Goal: Transaction & Acquisition: Purchase product/service

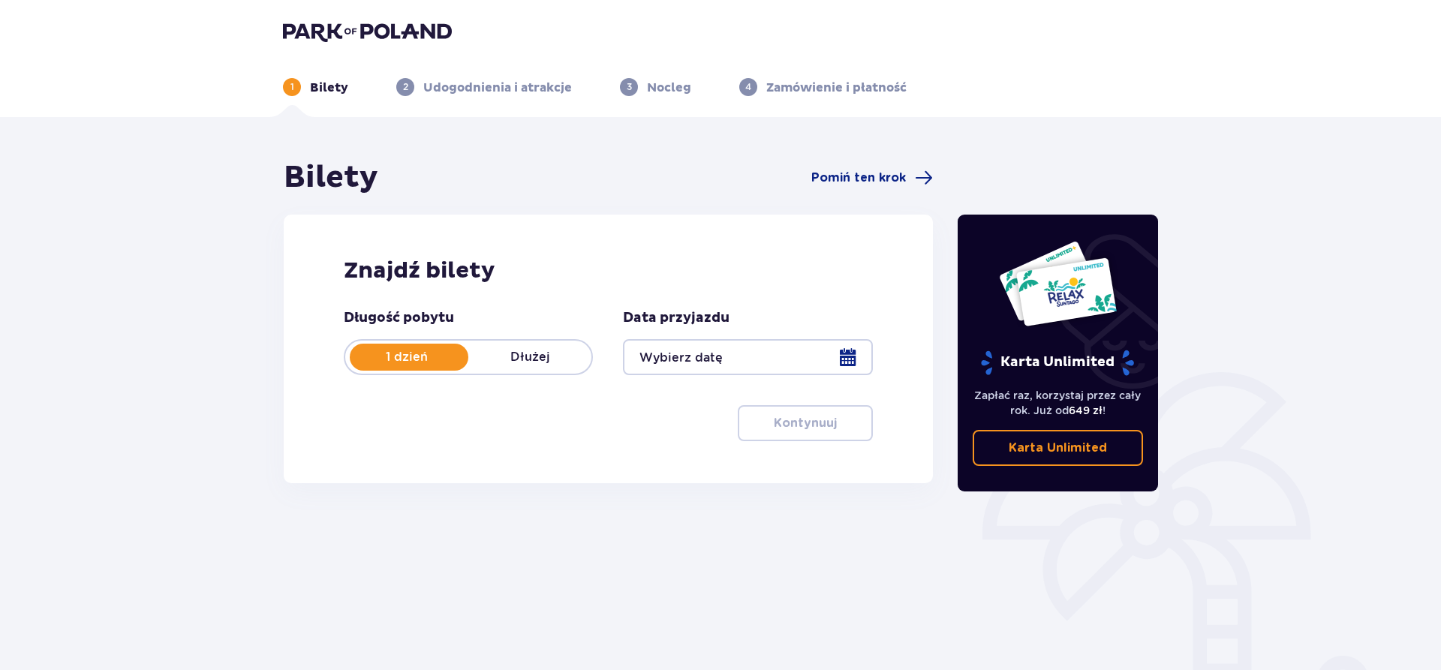
click at [847, 358] on div at bounding box center [747, 357] width 249 height 36
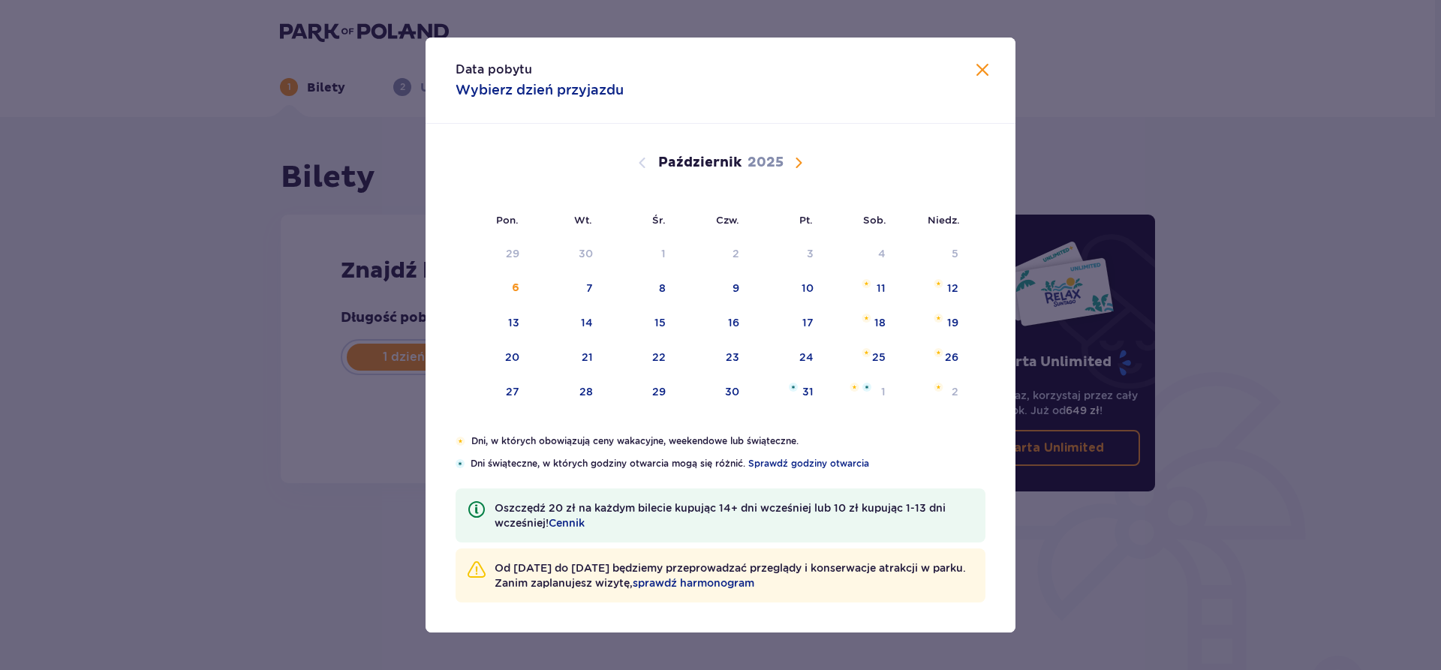
click at [1335, 432] on div "Data pobytu Wybierz dzień przyjazdu Pon. Wt. Śr. Czw. Pt. Sob. Niedz. Wrzesień …" at bounding box center [720, 335] width 1441 height 670
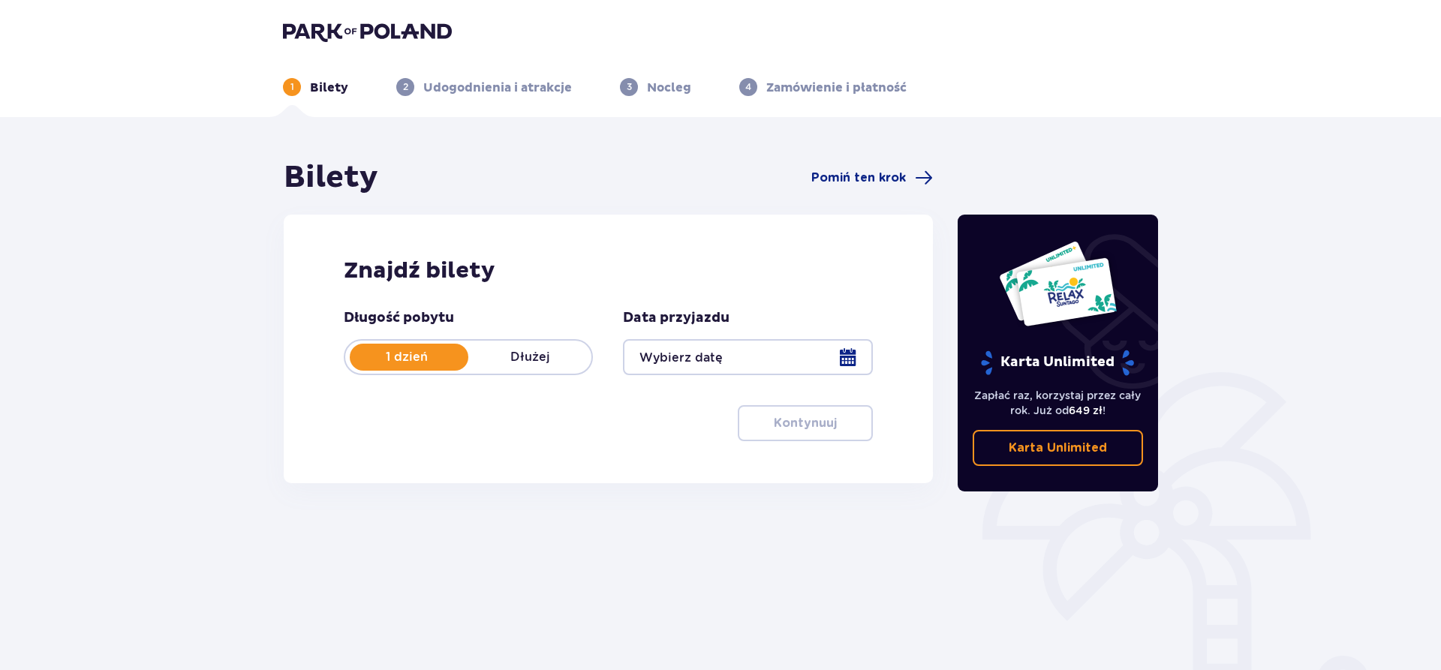
click at [837, 356] on div at bounding box center [747, 357] width 249 height 36
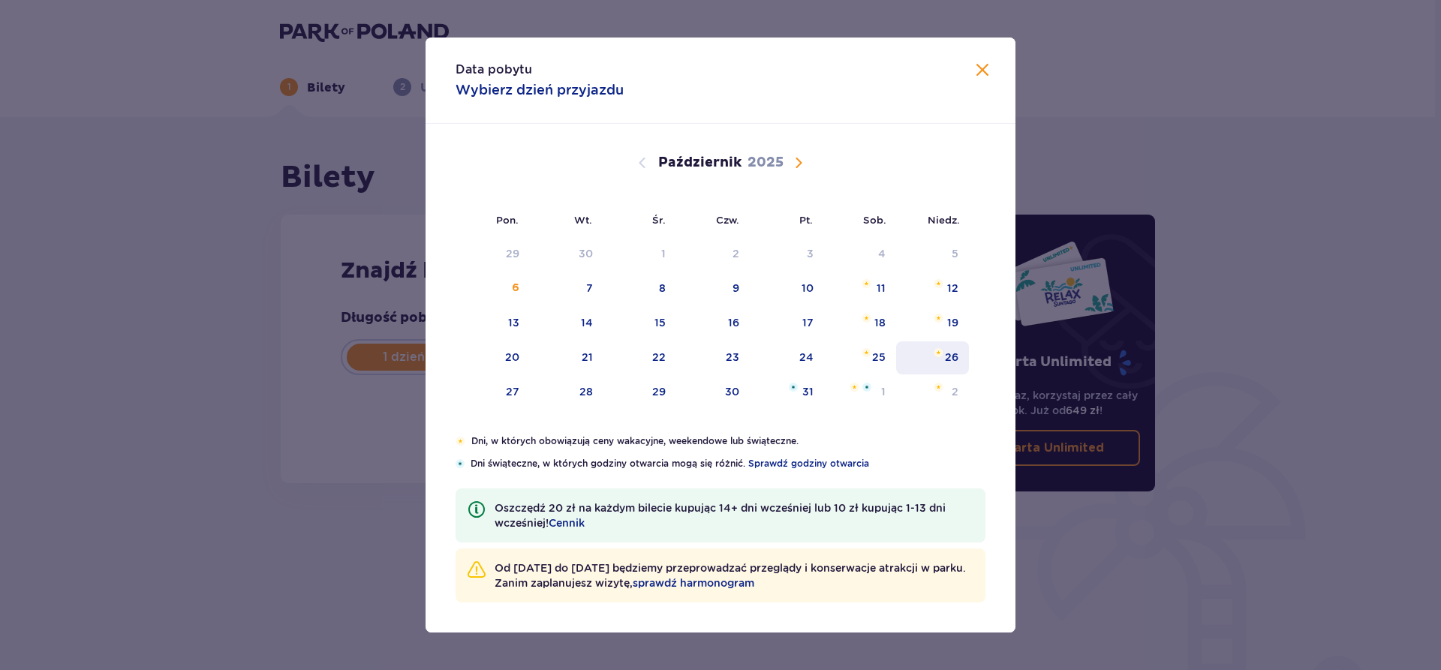
click at [945, 359] on div "26" at bounding box center [952, 357] width 14 height 15
type input "26.10.25"
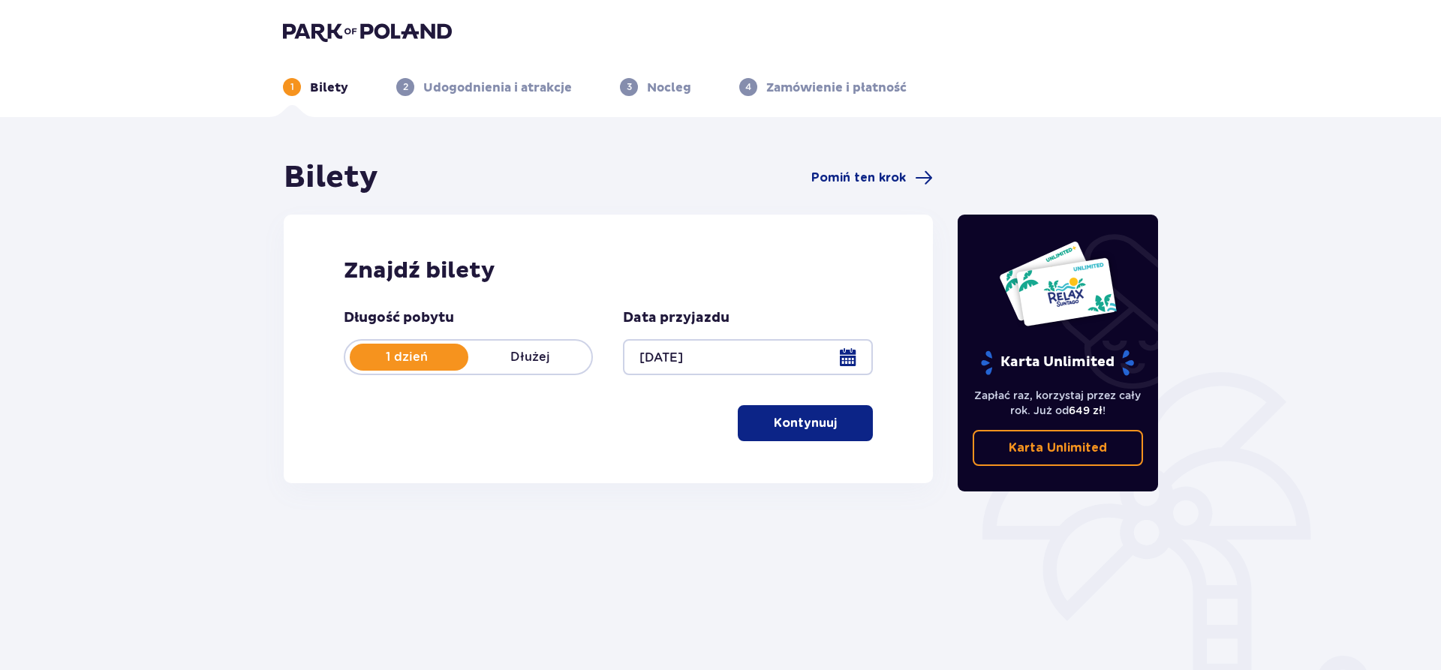
click at [792, 427] on p "Kontynuuj" at bounding box center [805, 423] width 63 height 17
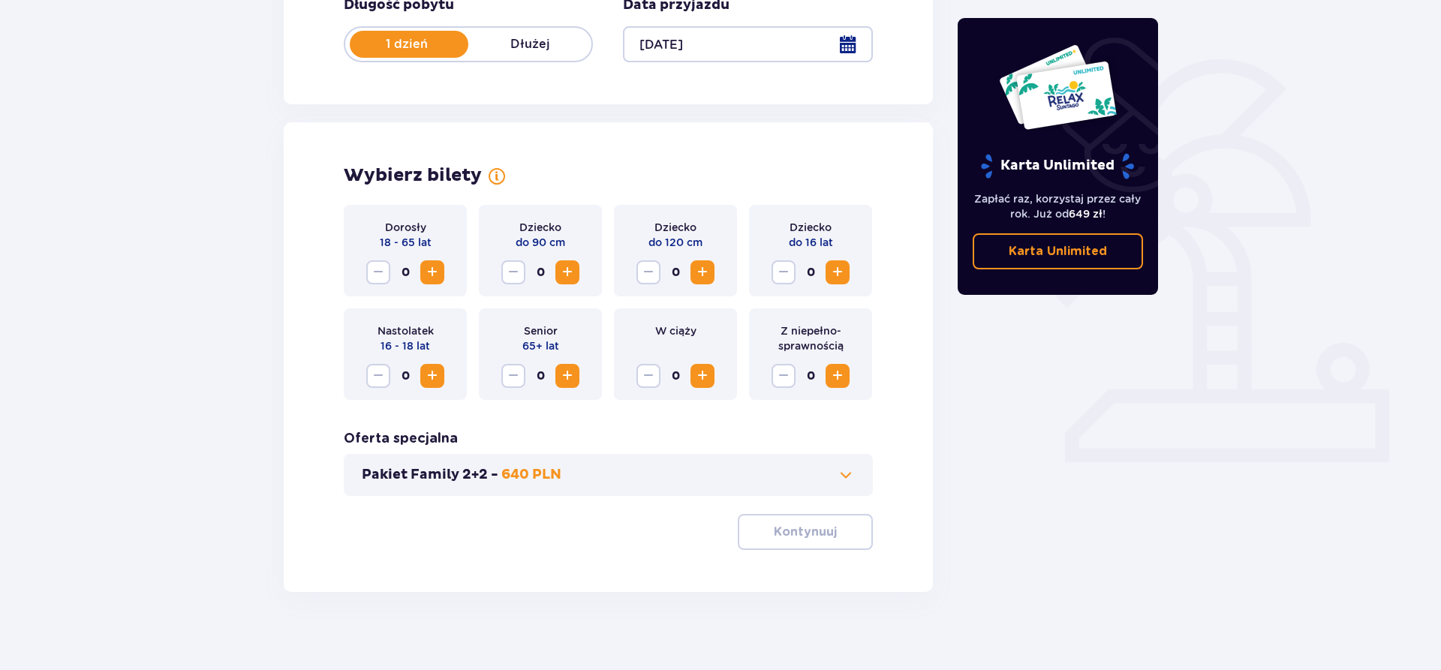
scroll to position [325, 0]
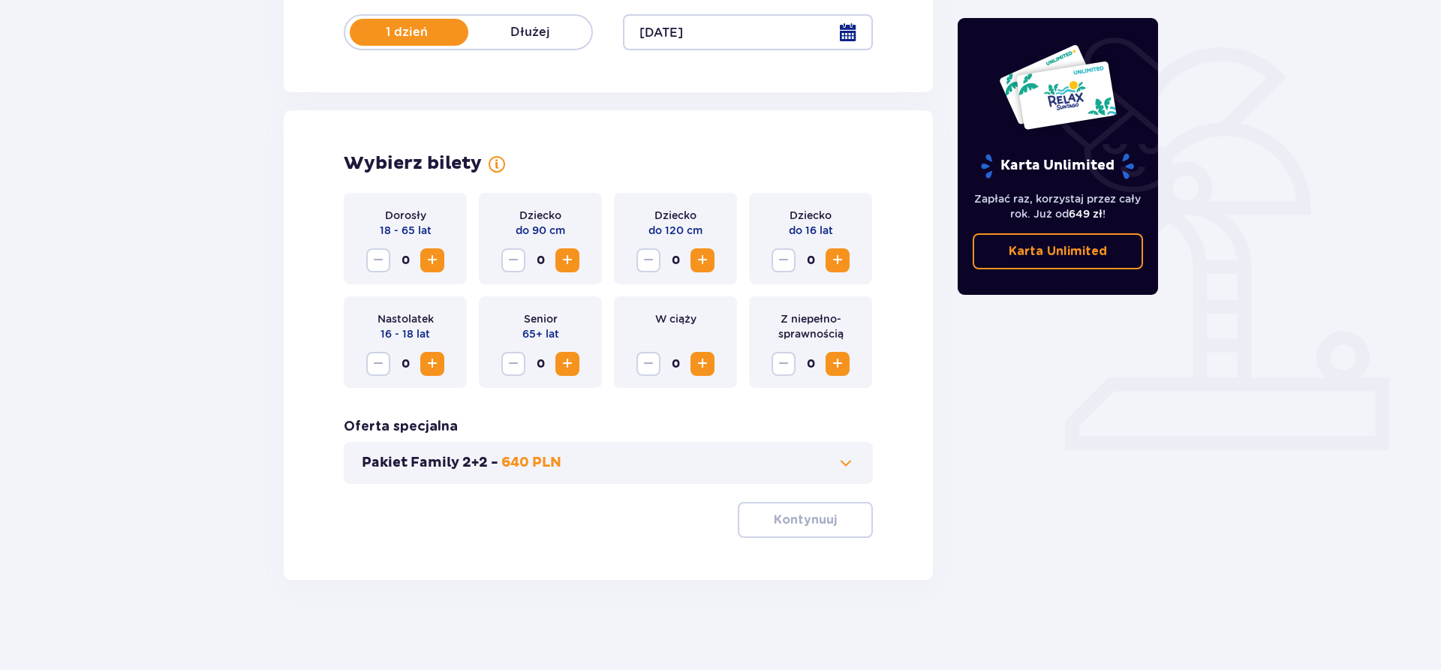
click at [434, 260] on span "Zwiększ" at bounding box center [432, 260] width 18 height 18
drag, startPoint x: 703, startPoint y: 261, endPoint x: 624, endPoint y: 257, distance: 78.9
click at [703, 260] on span "Zwiększ" at bounding box center [702, 260] width 18 height 18
click at [566, 257] on span "Zwiększ" at bounding box center [567, 260] width 18 height 18
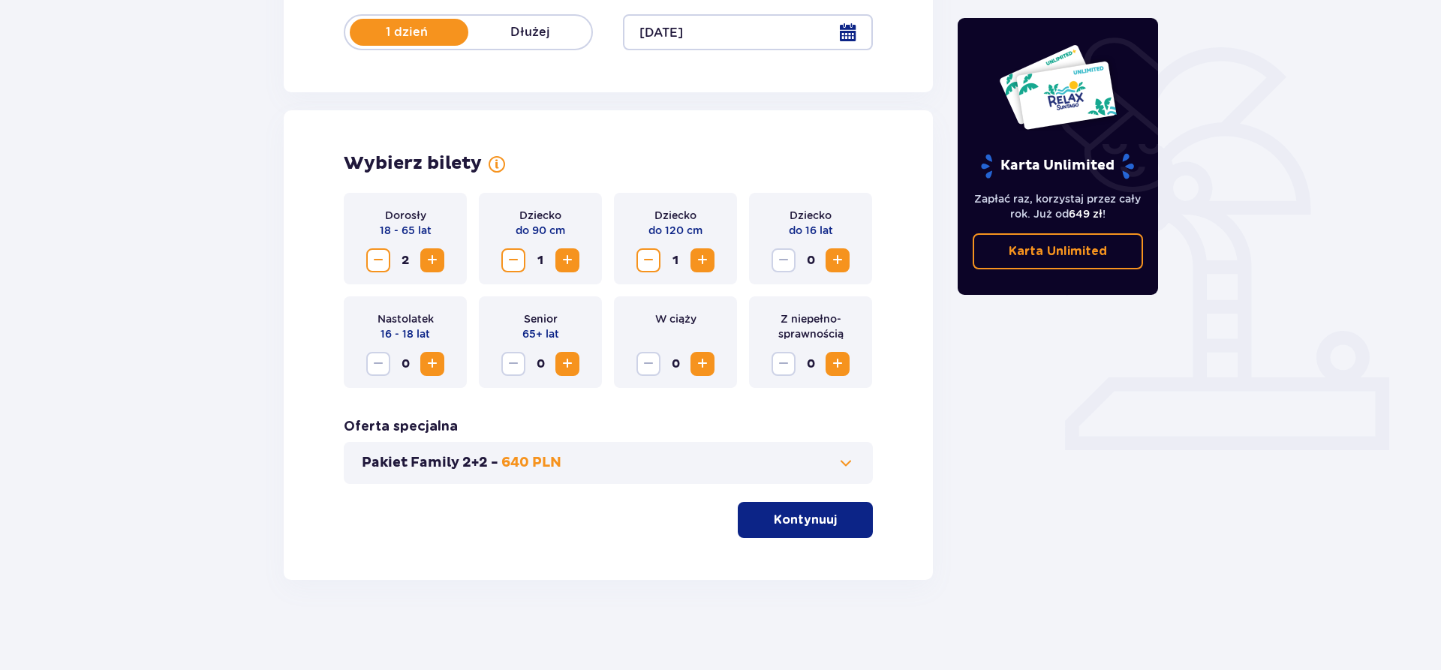
click at [790, 533] on button "Kontynuuj" at bounding box center [805, 520] width 135 height 36
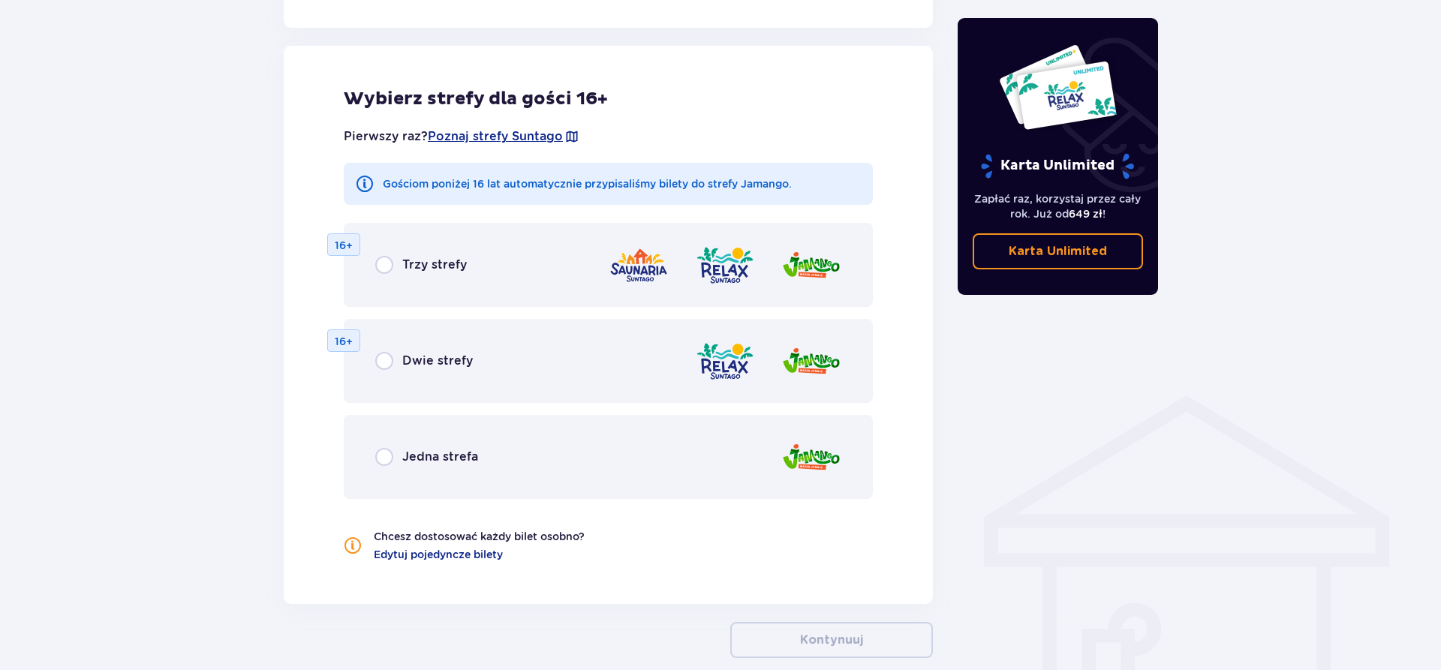
scroll to position [833, 0]
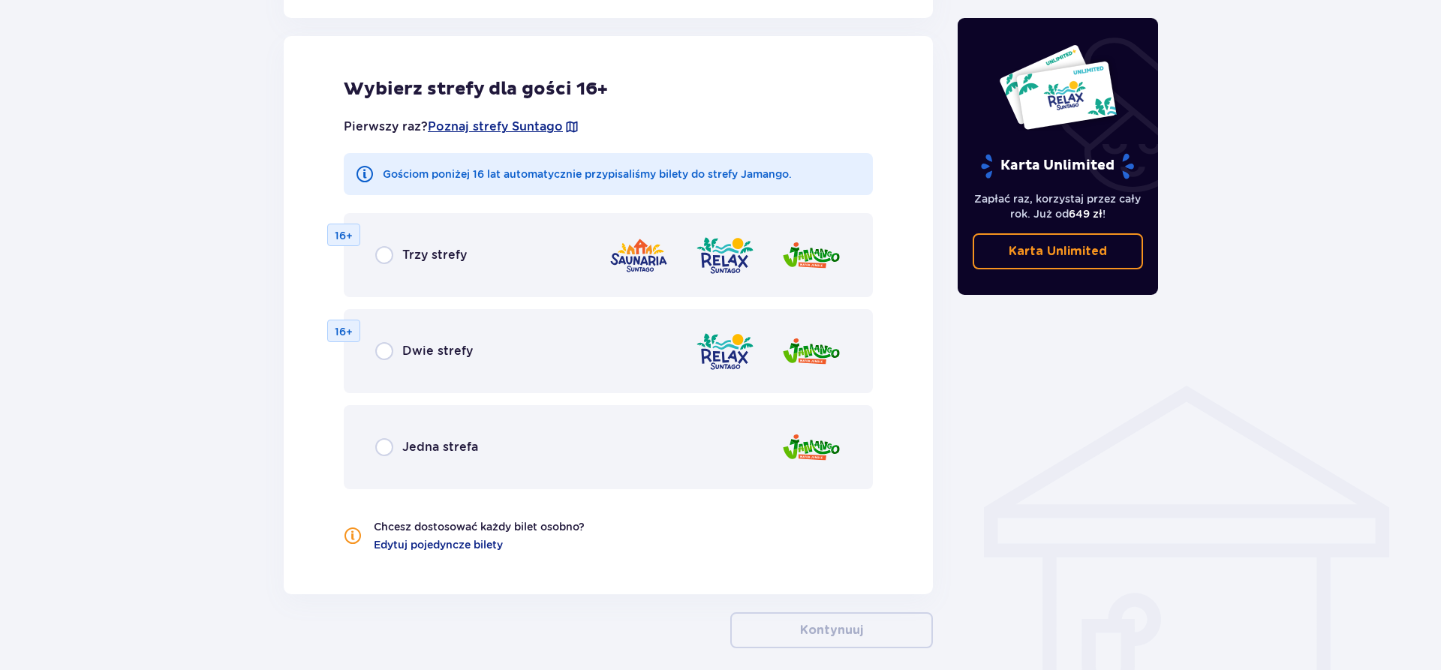
click at [384, 256] on input "radio" at bounding box center [384, 255] width 18 height 18
radio input "true"
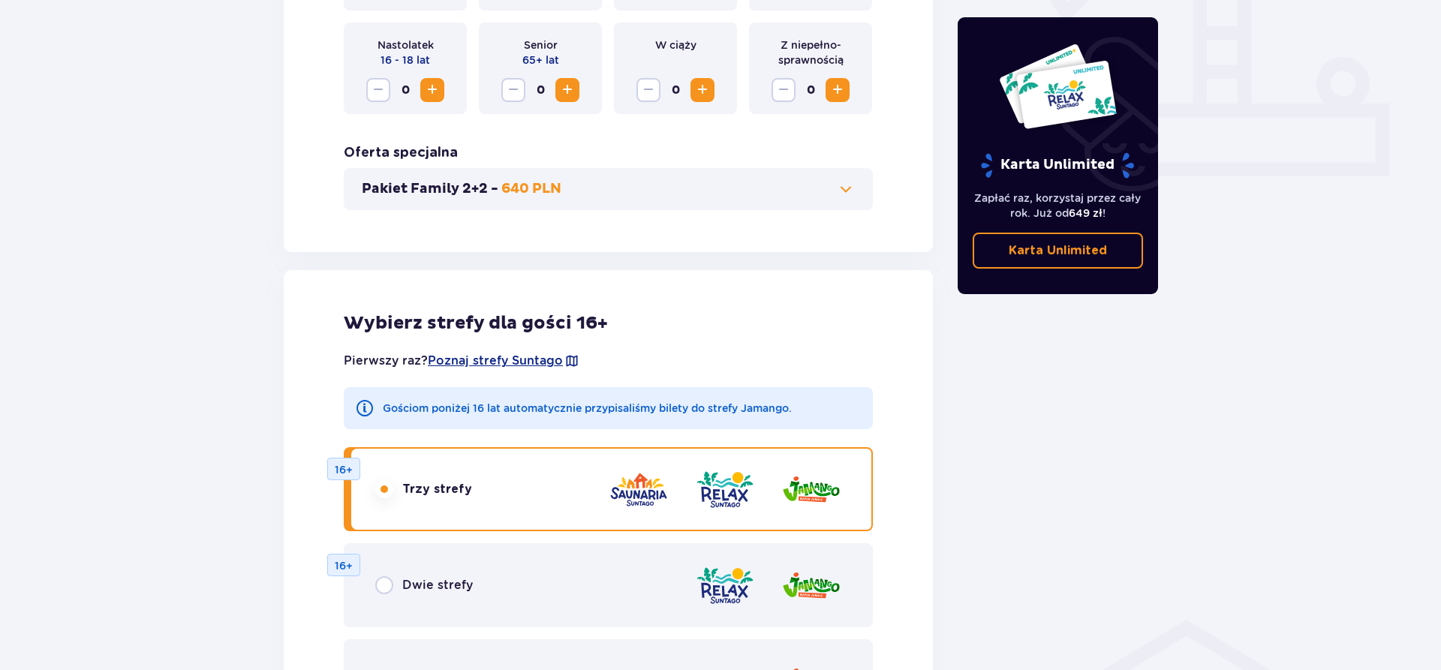
scroll to position [702, 0]
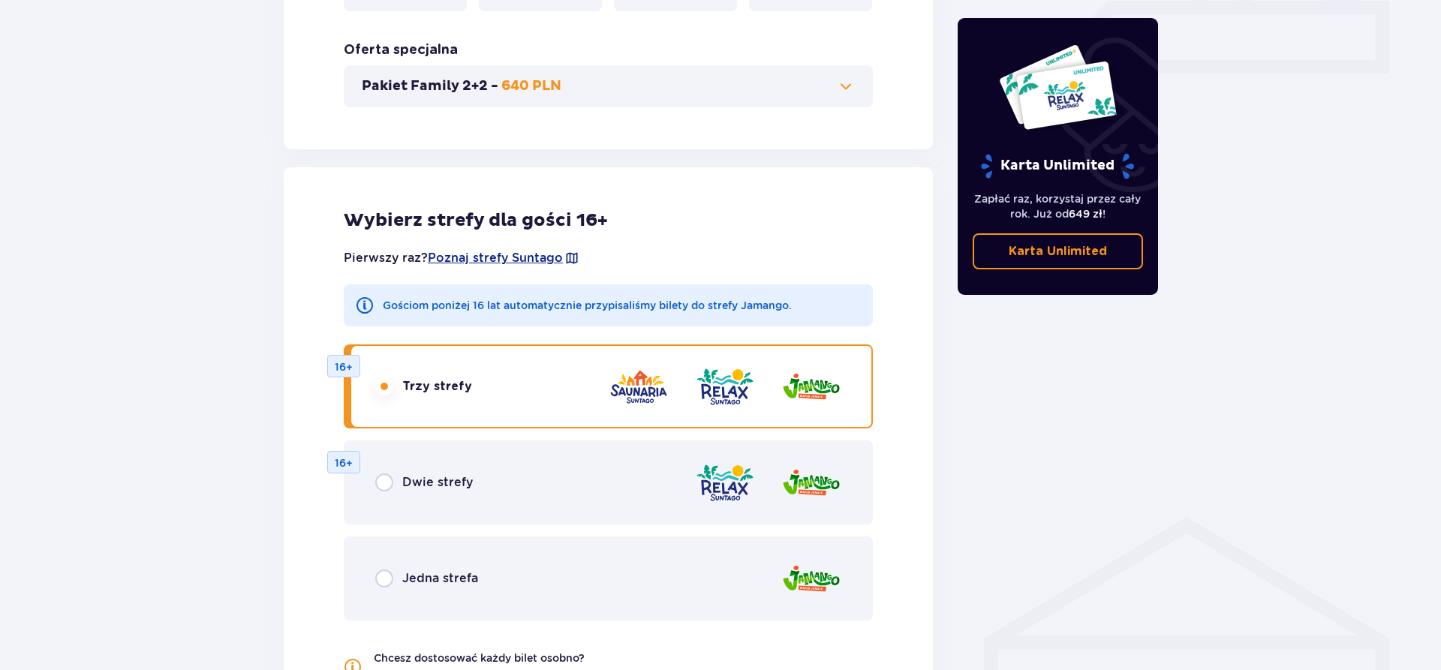
click at [386, 576] on input "radio" at bounding box center [384, 578] width 18 height 18
radio input "true"
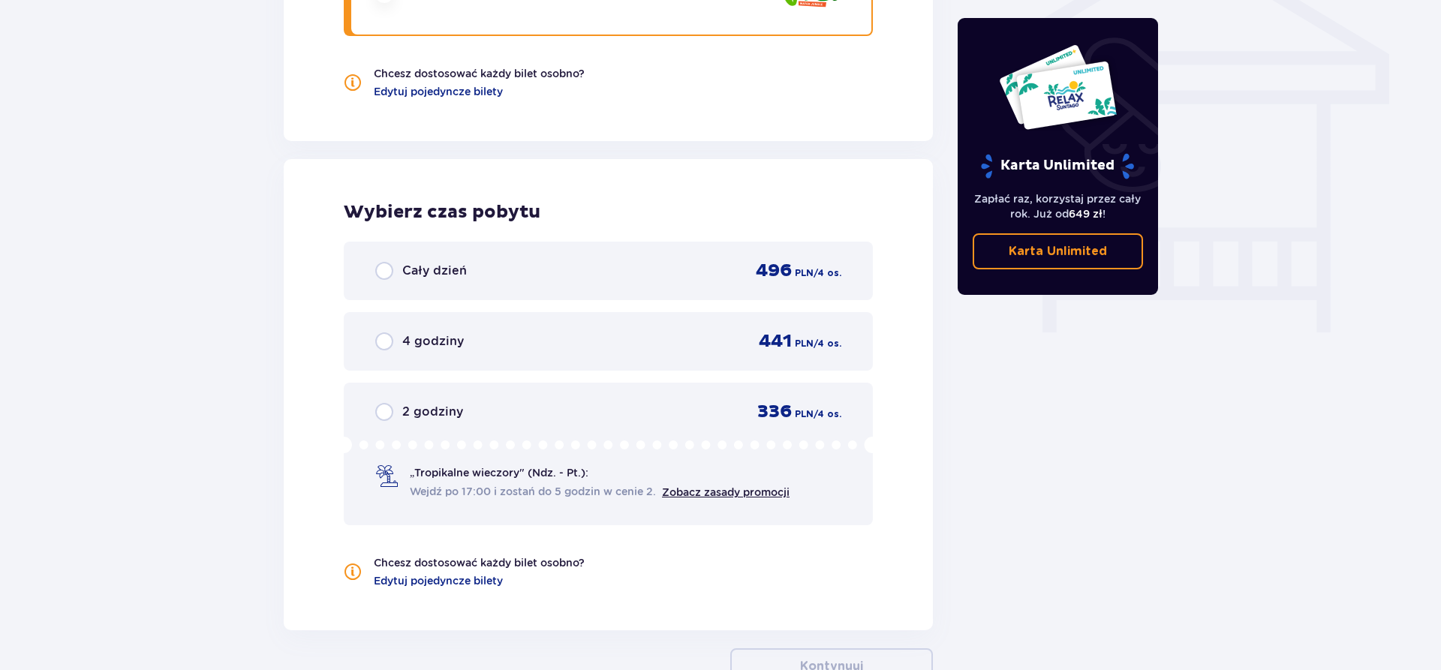
scroll to position [1390, 0]
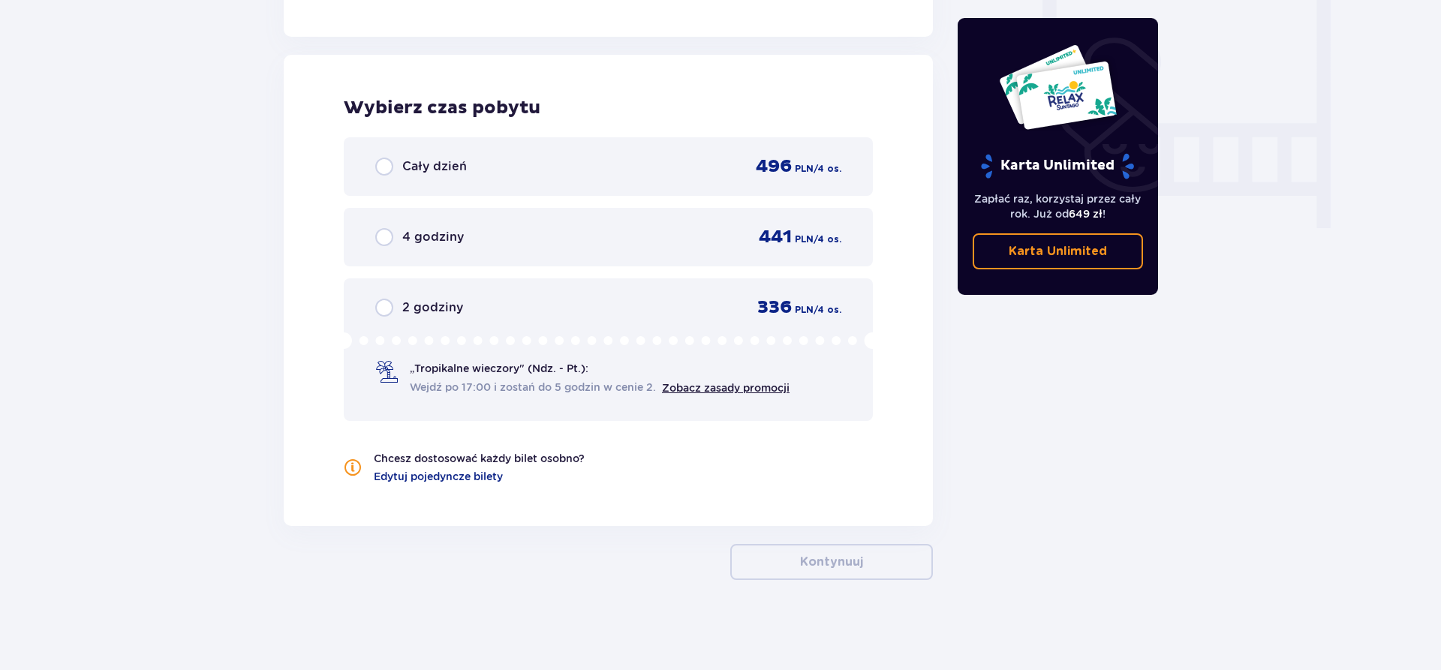
click at [386, 162] on input "radio" at bounding box center [384, 167] width 18 height 18
radio input "true"
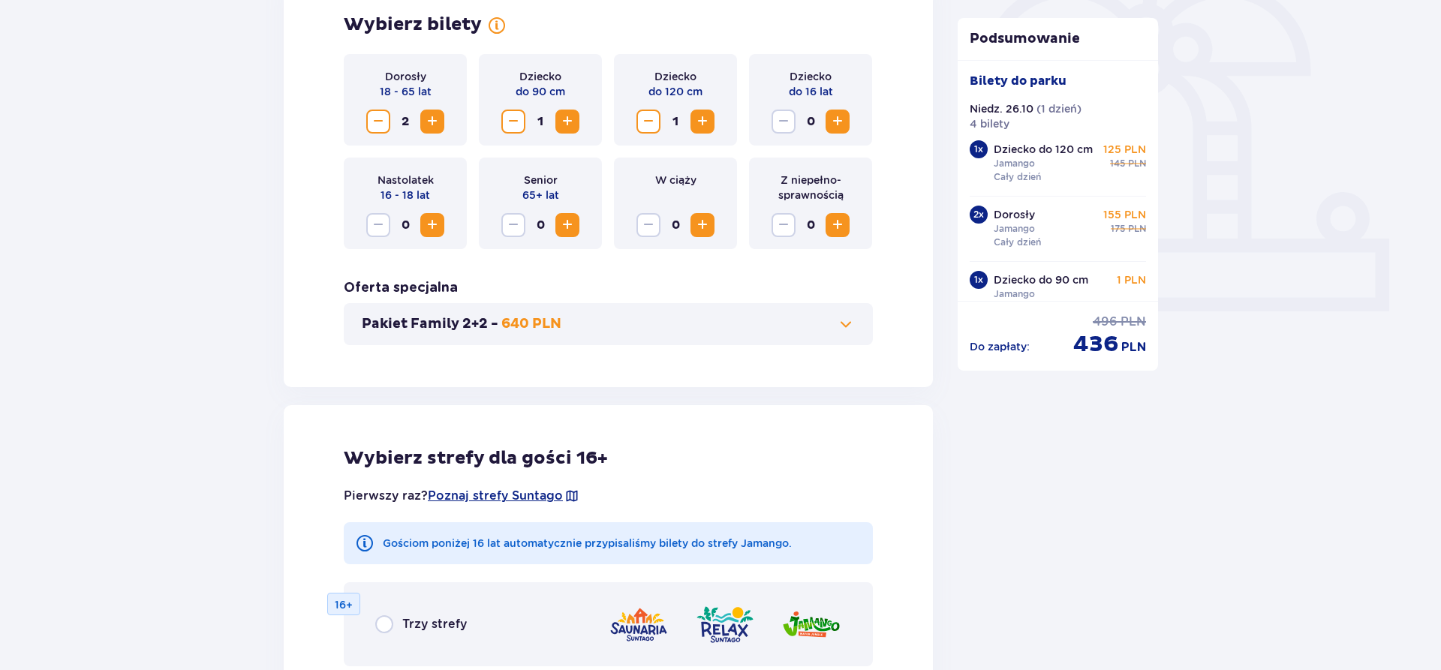
scroll to position [395, 0]
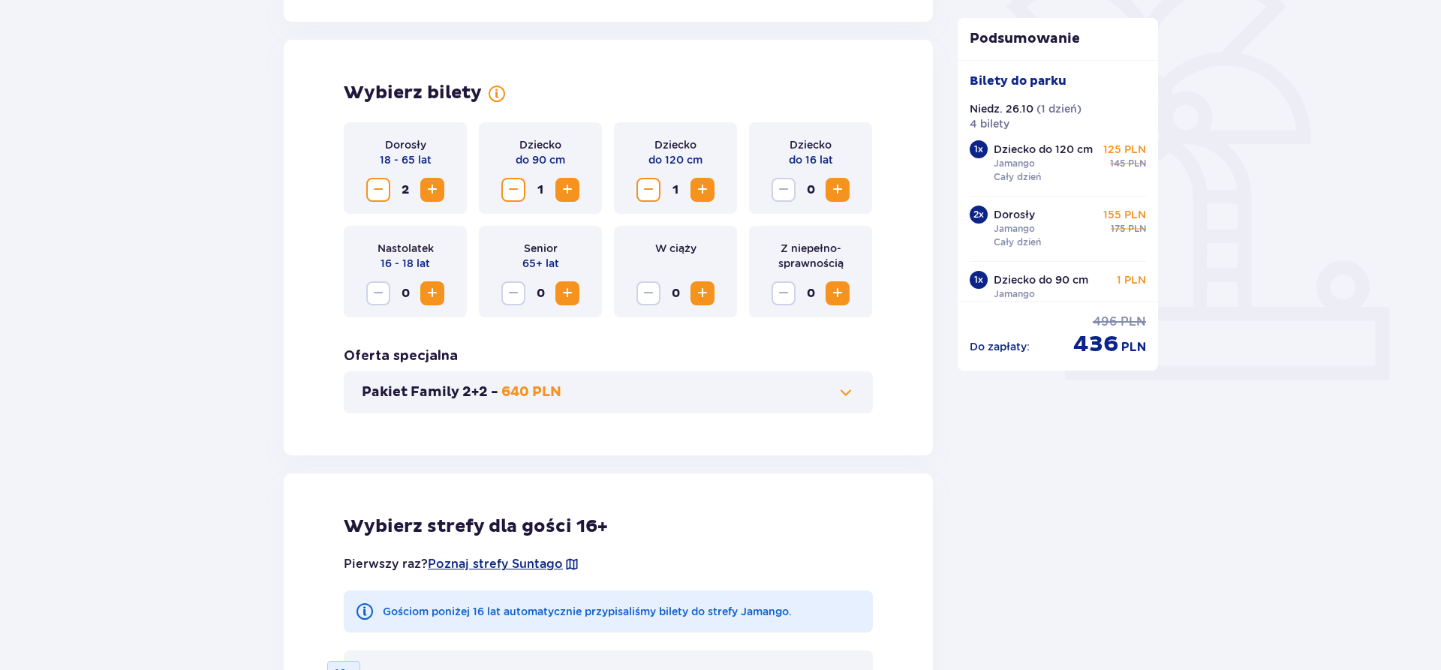
click at [702, 188] on span "Zwiększ" at bounding box center [702, 190] width 18 height 18
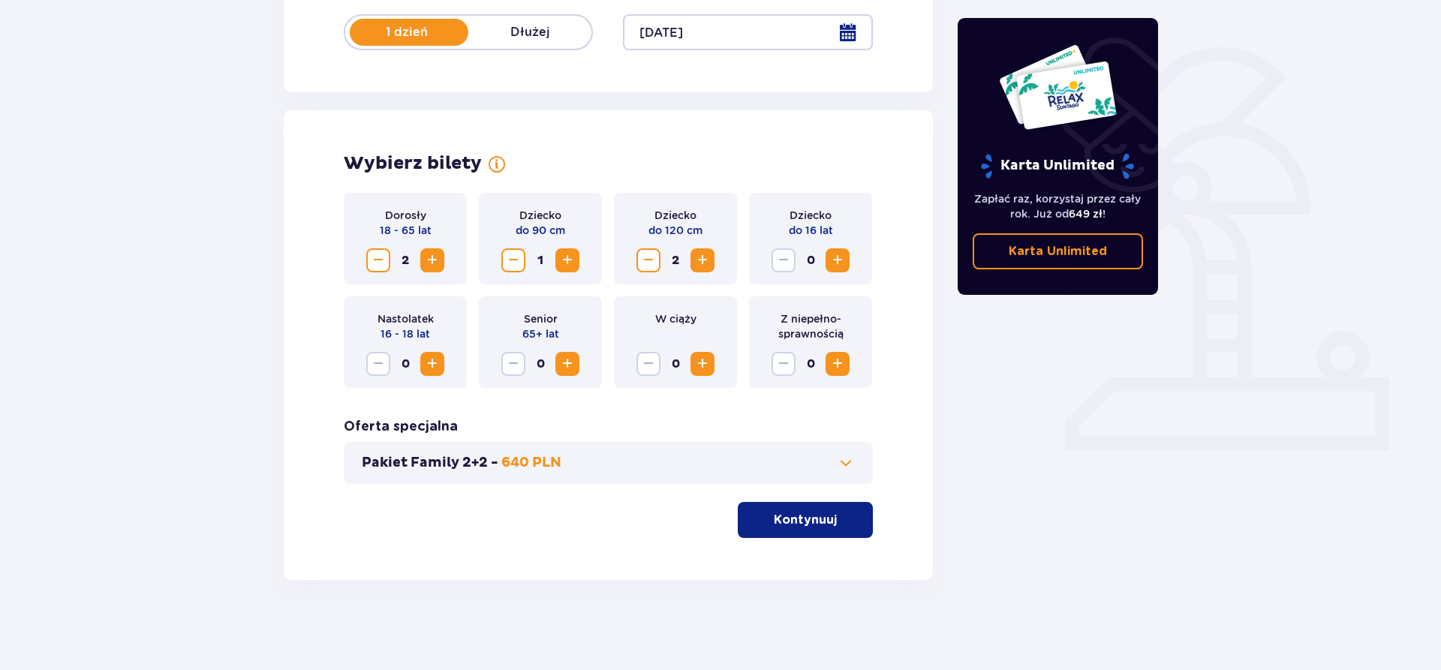
click at [513, 263] on span "Zmniejsz" at bounding box center [513, 260] width 18 height 18
drag, startPoint x: 807, startPoint y: 522, endPoint x: 39, endPoint y: 622, distance: 774.0
click at [806, 524] on p "Kontynuuj" at bounding box center [805, 520] width 63 height 17
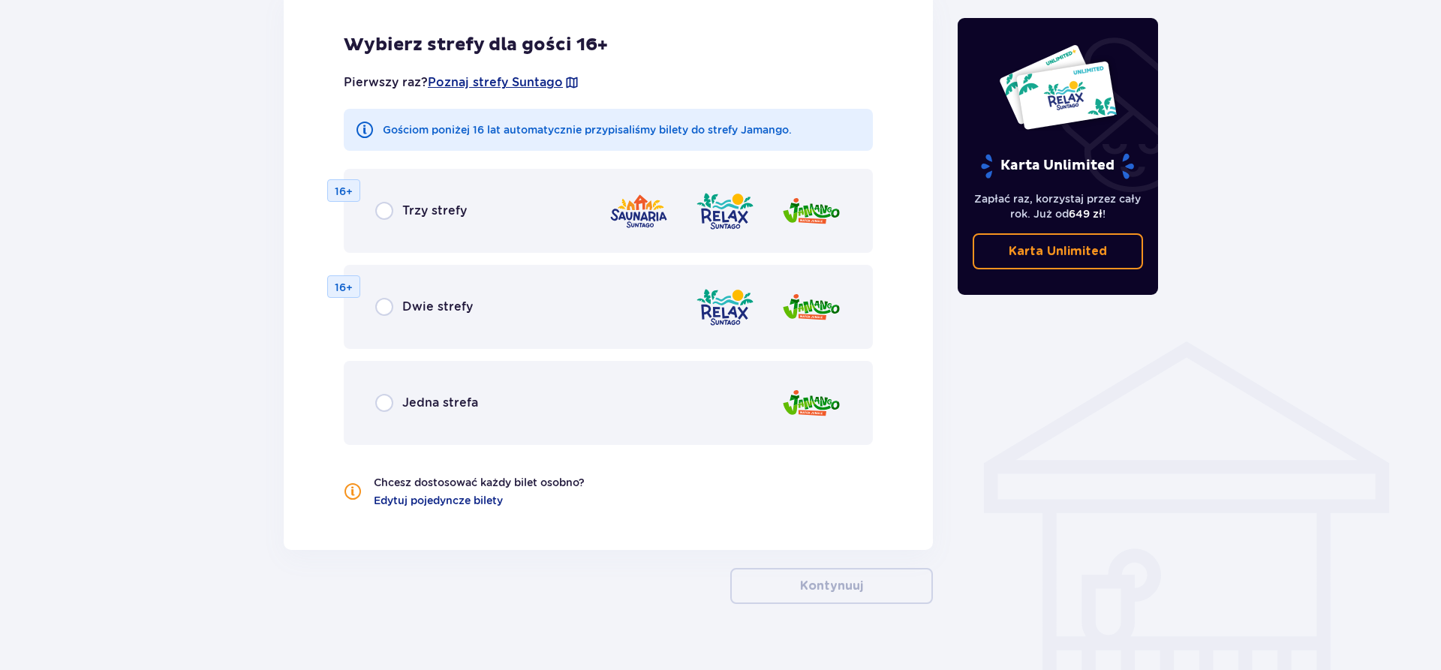
scroll to position [901, 0]
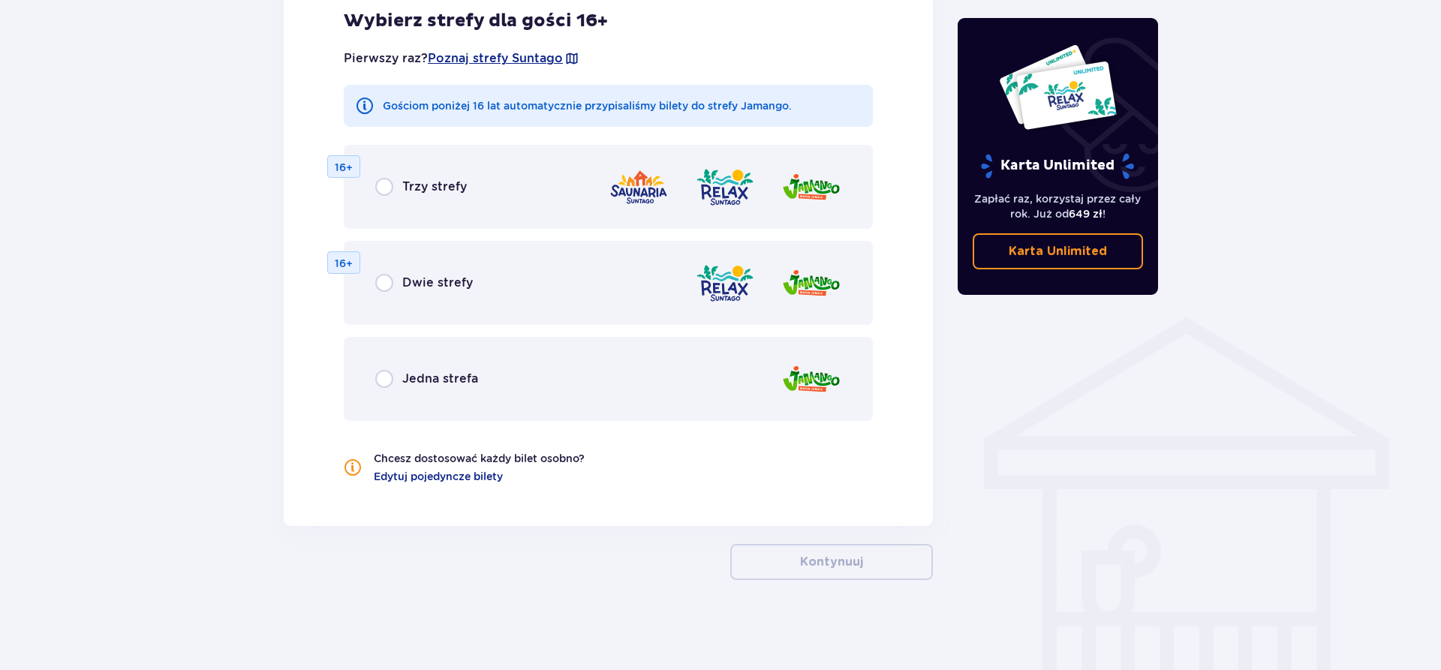
drag, startPoint x: 389, startPoint y: 378, endPoint x: 479, endPoint y: 392, distance: 91.2
click at [394, 381] on div "Jedna strefa" at bounding box center [426, 379] width 103 height 18
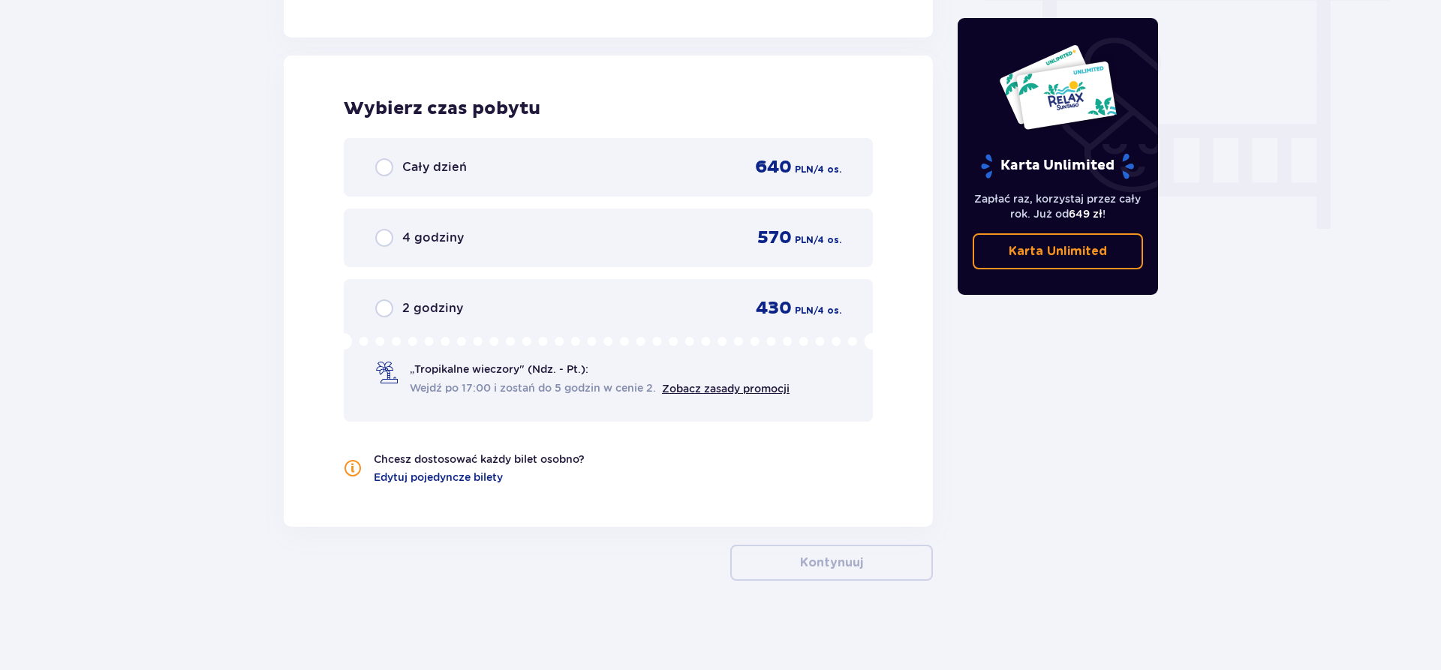
scroll to position [1390, 0]
click at [389, 164] on input "radio" at bounding box center [384, 167] width 18 height 18
radio input "true"
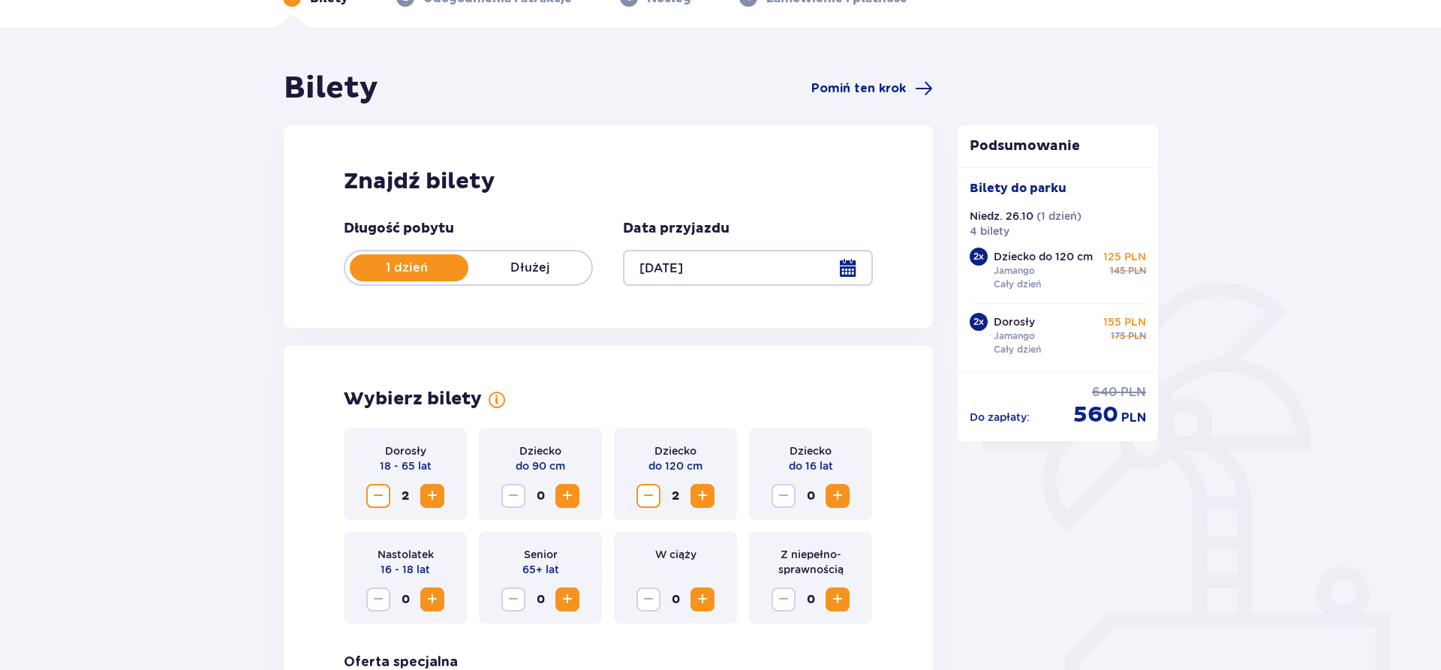
scroll to position [0, 0]
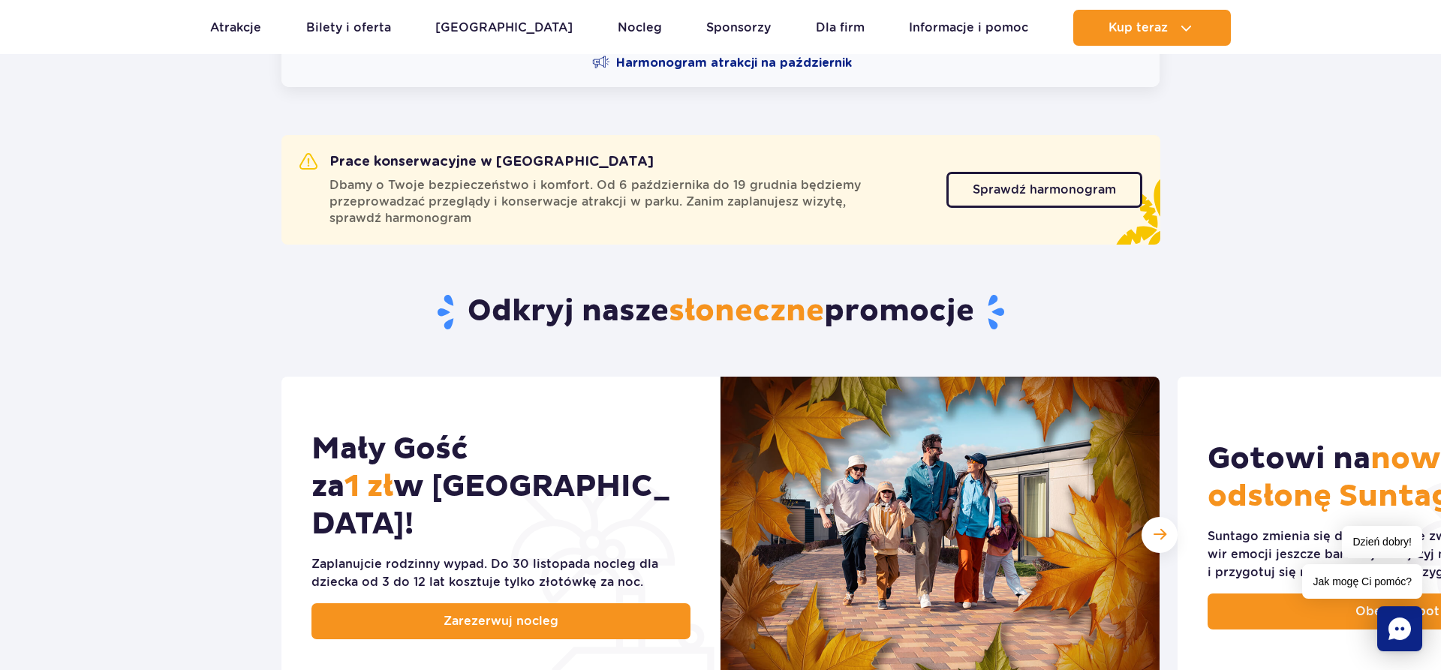
scroll to position [459, 0]
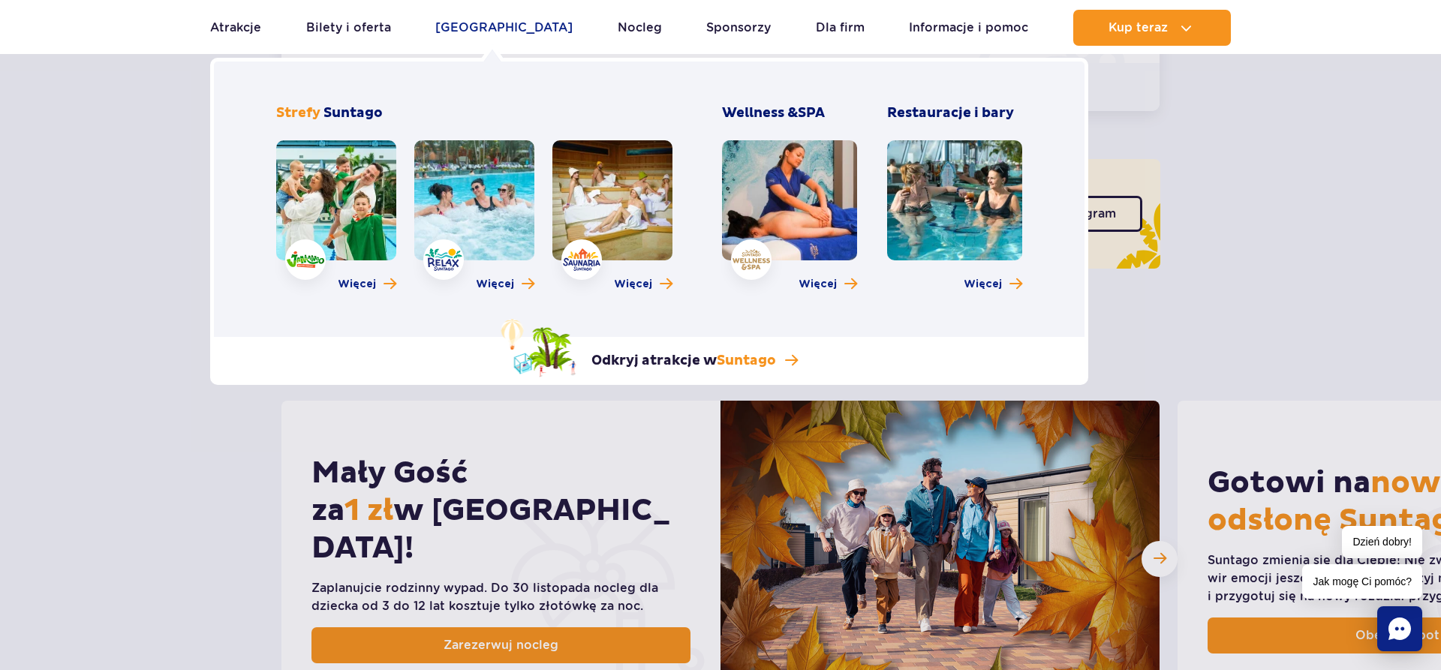
click at [493, 32] on link "Poznaj park" at bounding box center [503, 28] width 137 height 36
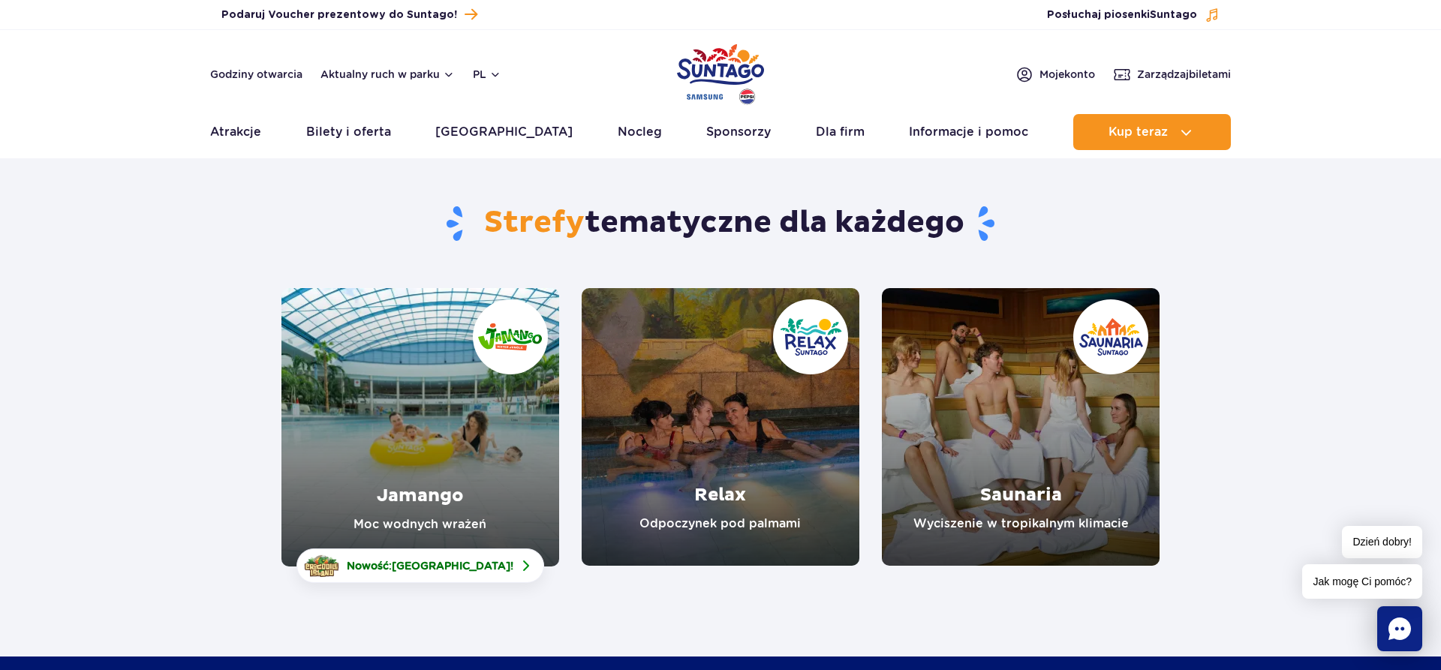
click at [461, 488] on link "Jamango" at bounding box center [420, 427] width 278 height 278
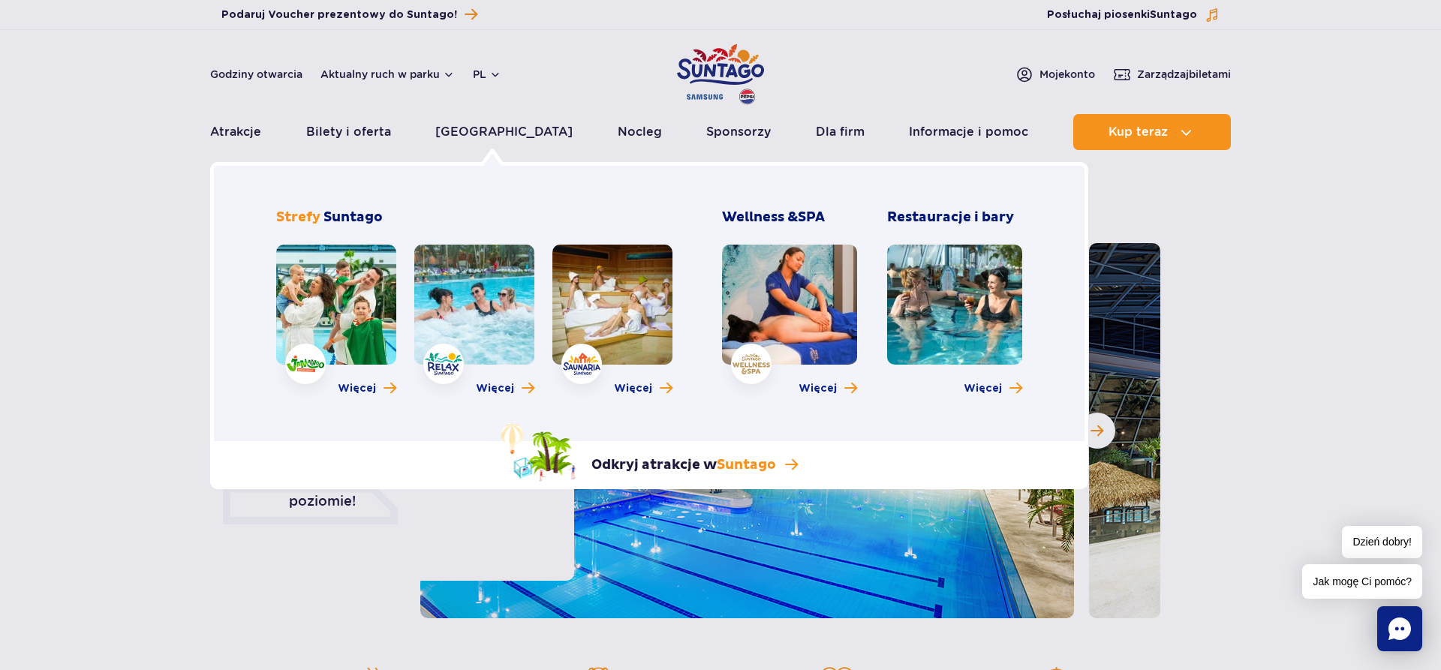
click at [465, 324] on link at bounding box center [474, 305] width 120 height 120
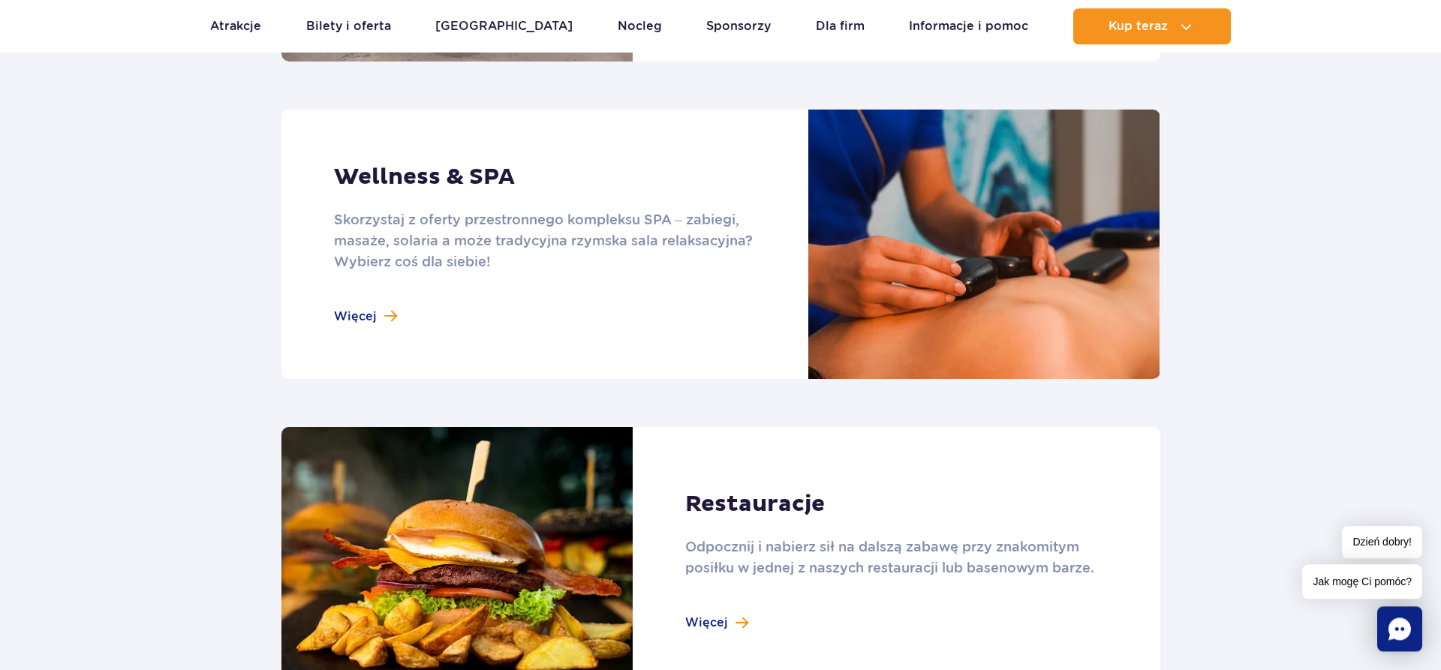
scroll to position [1378, 0]
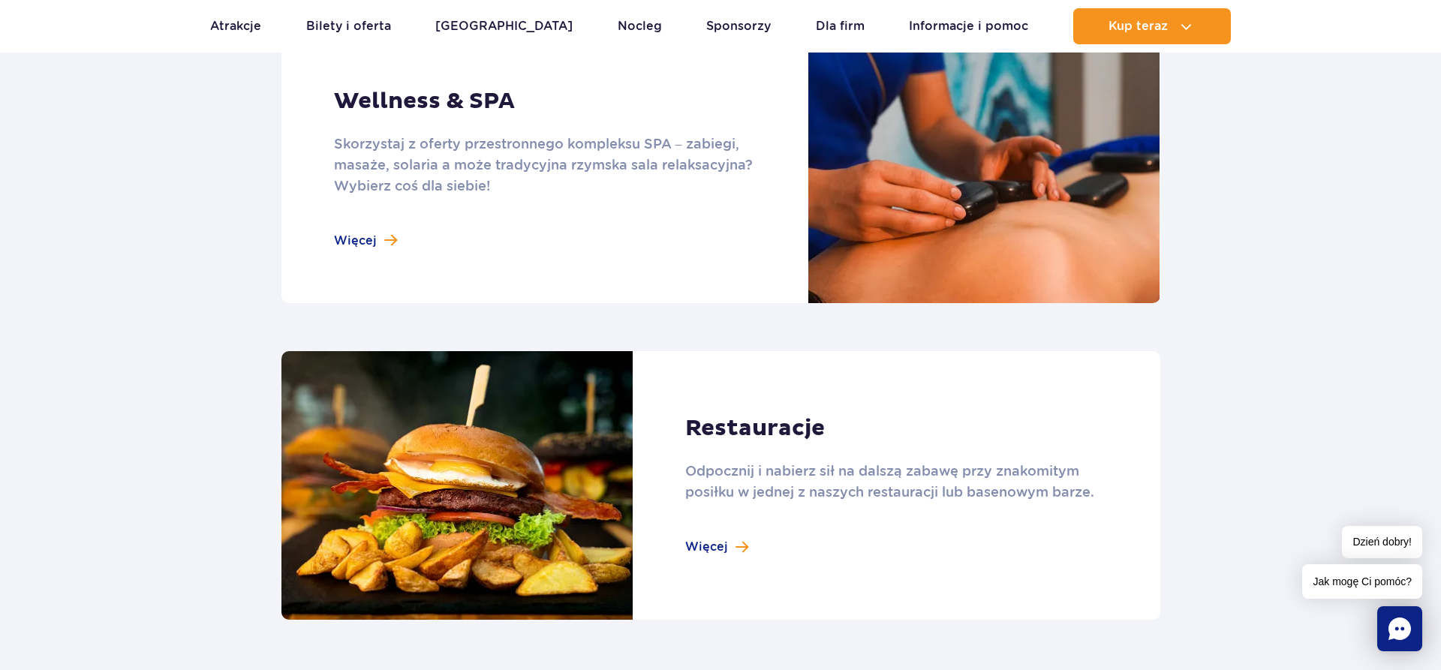
click at [705, 545] on link at bounding box center [720, 485] width 879 height 269
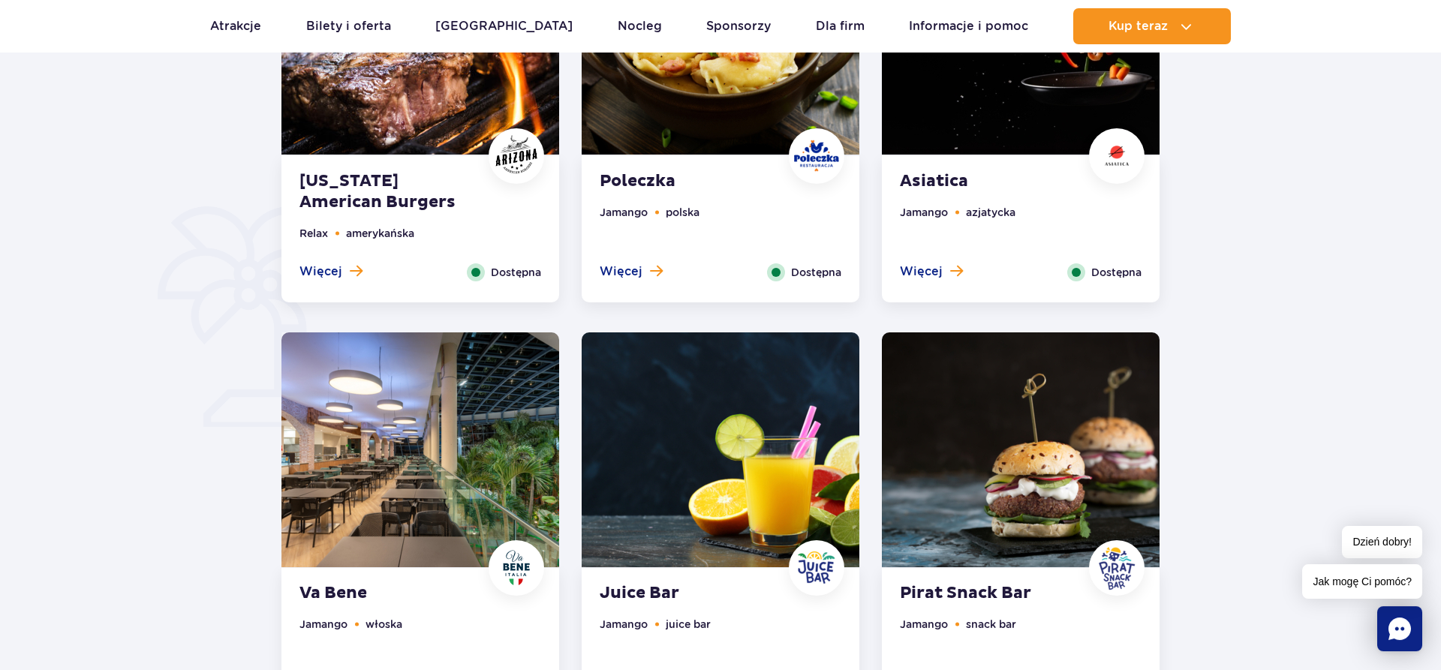
scroll to position [995, 0]
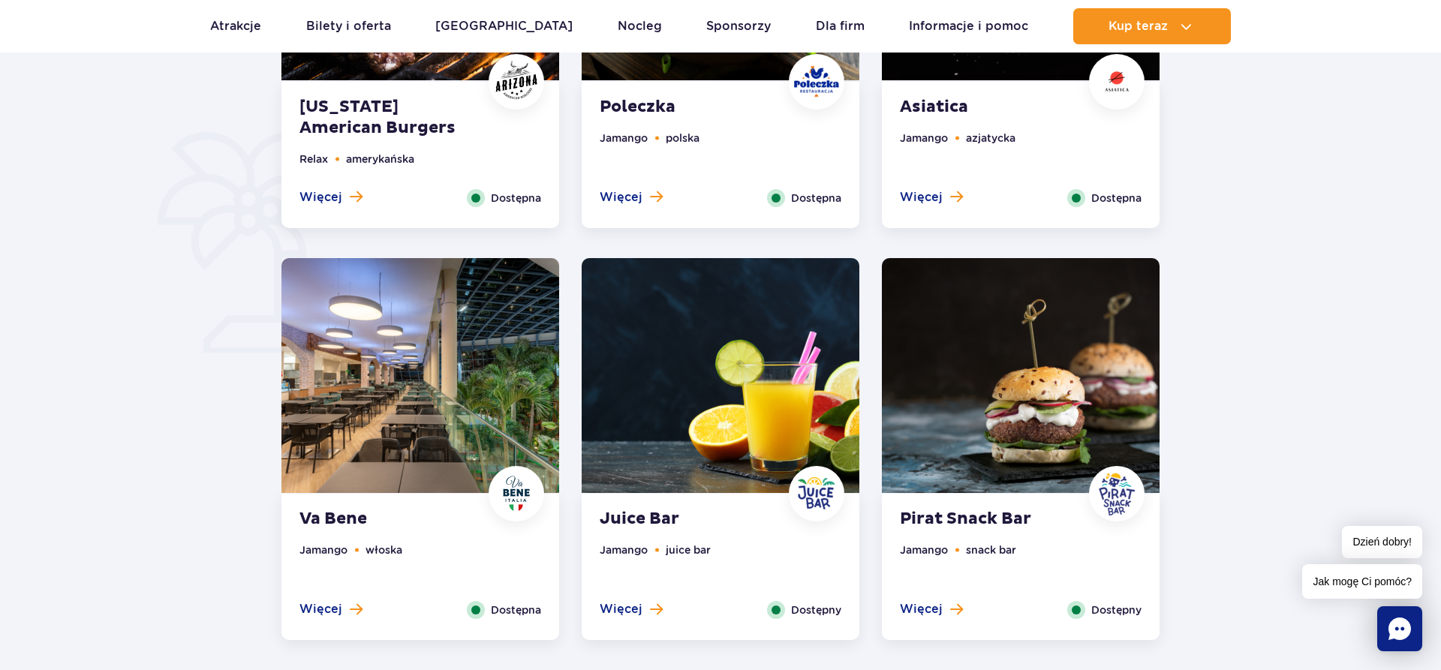
click at [727, 442] on img at bounding box center [720, 375] width 278 height 235
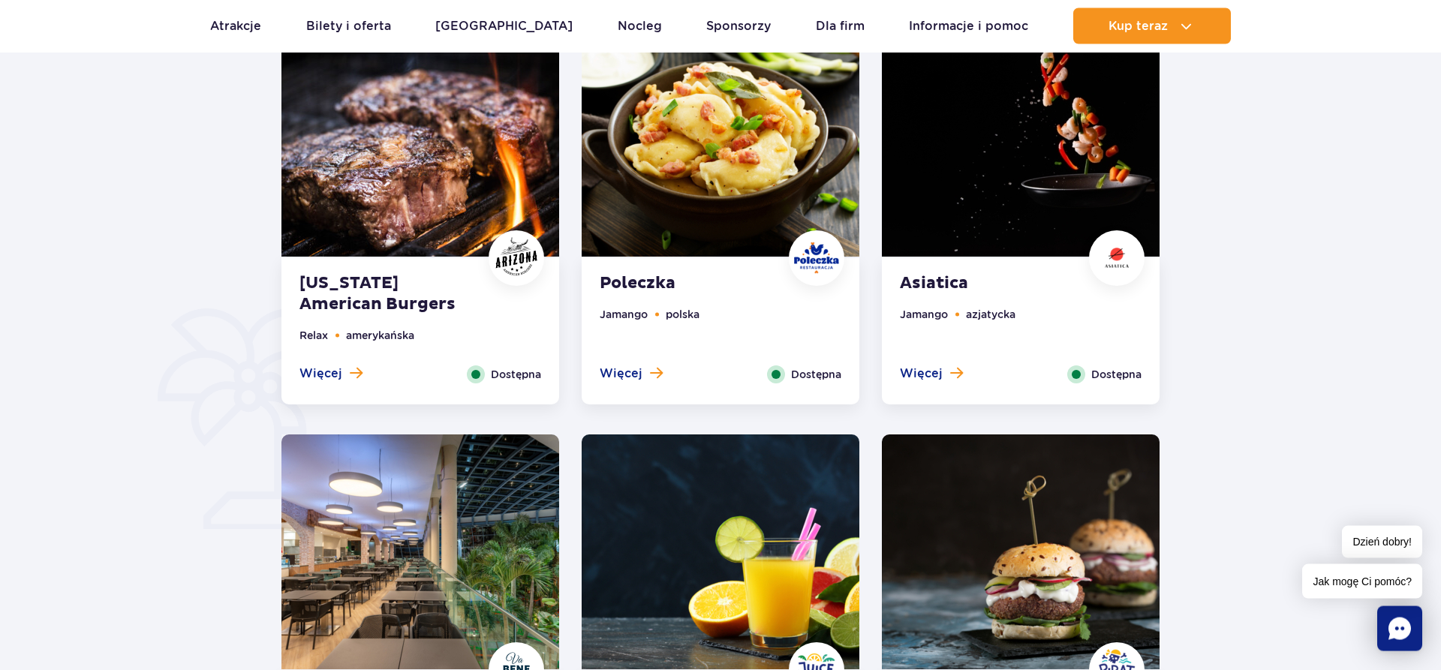
scroll to position [738, 0]
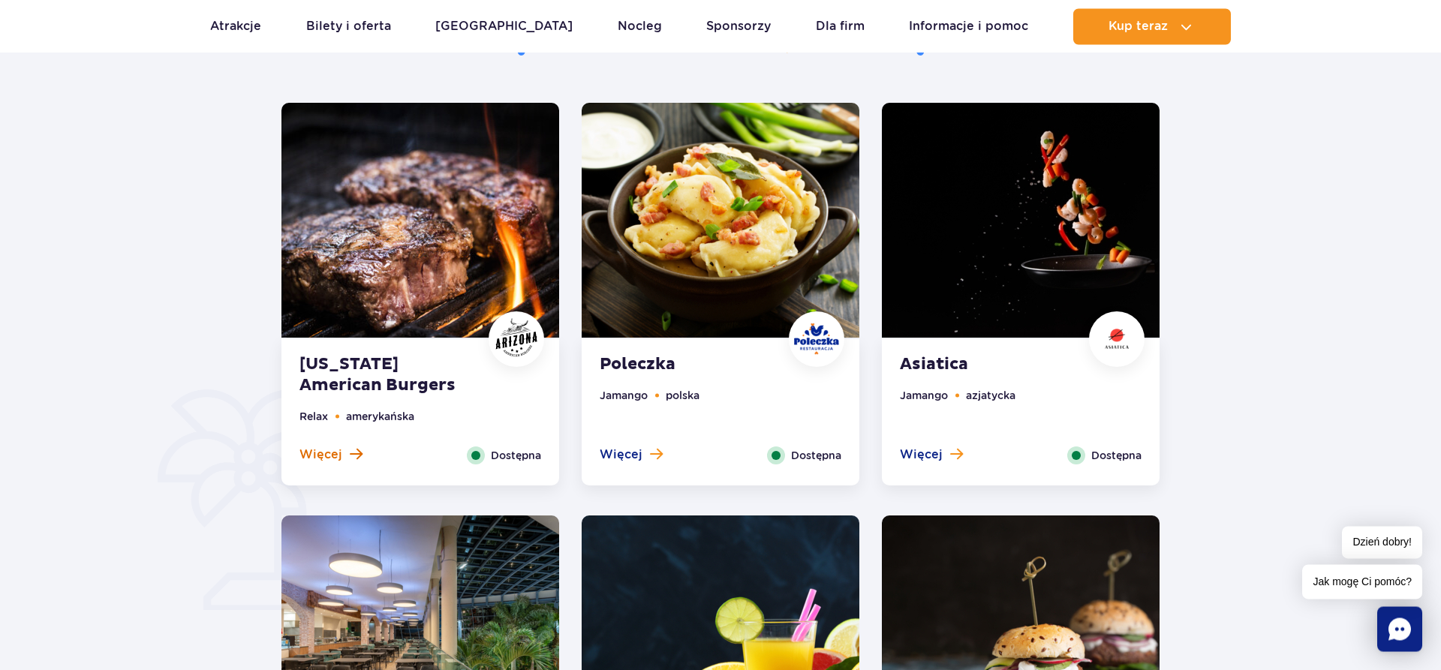
click at [310, 455] on span "Więcej" at bounding box center [320, 454] width 43 height 17
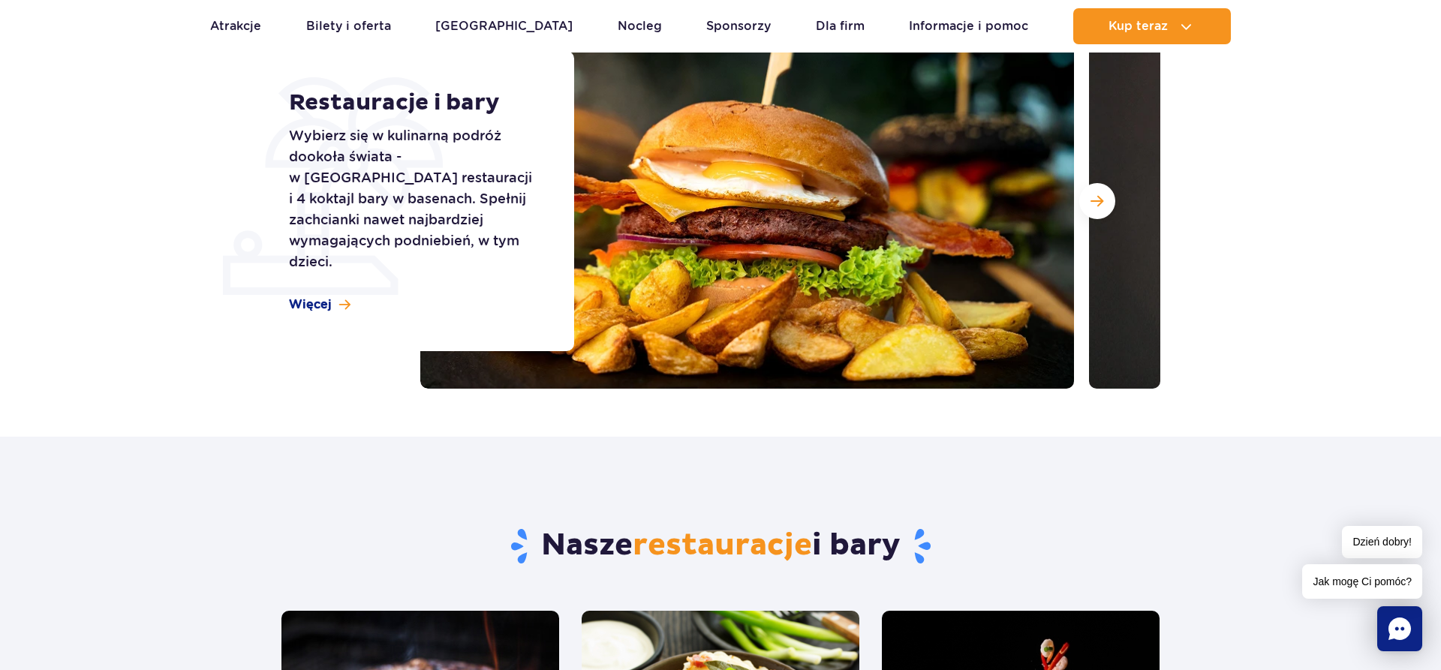
scroll to position [0, 0]
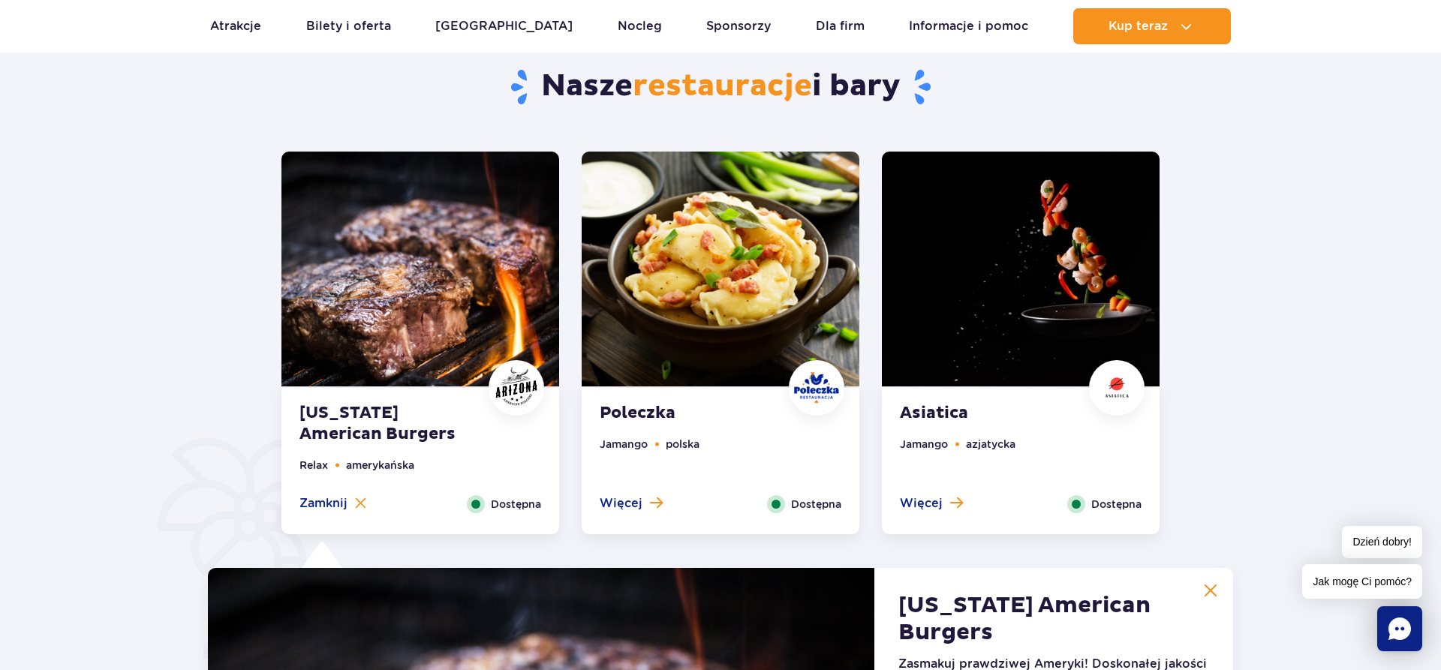
click at [639, 334] on img at bounding box center [720, 269] width 278 height 235
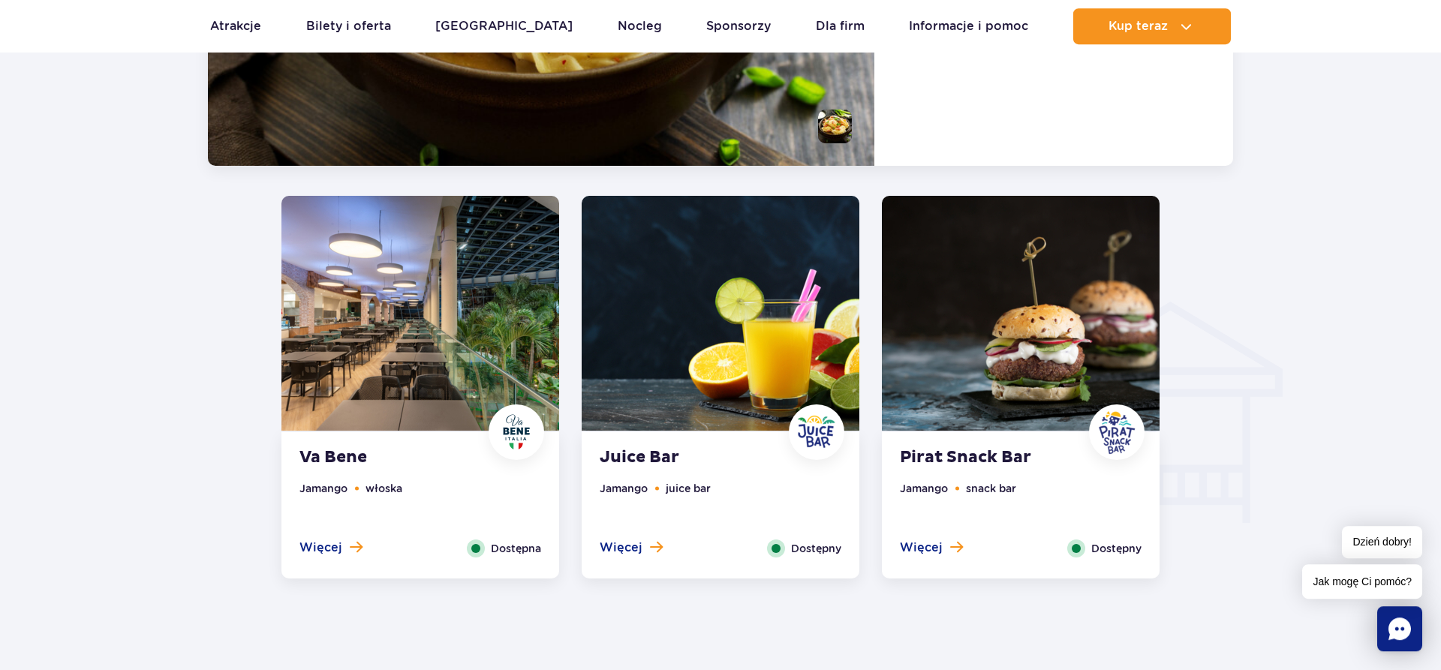
scroll to position [1549, 0]
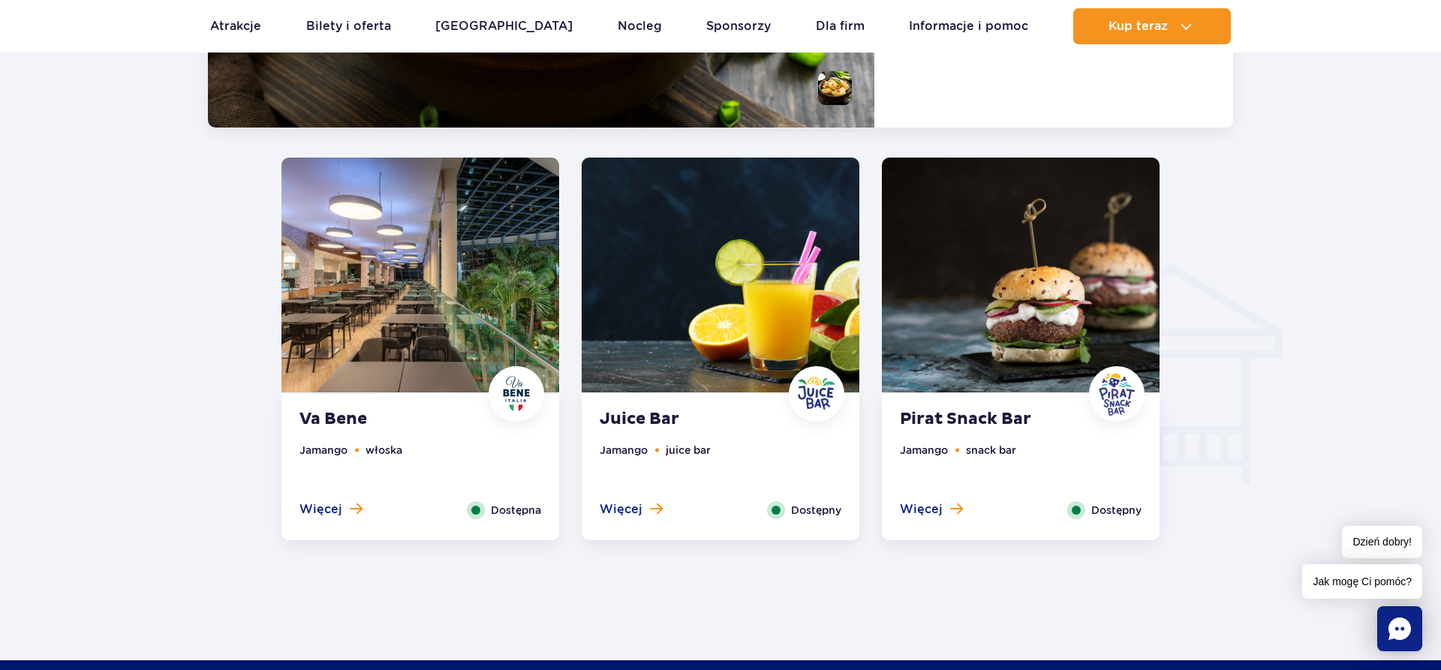
click at [681, 332] on img at bounding box center [720, 275] width 278 height 235
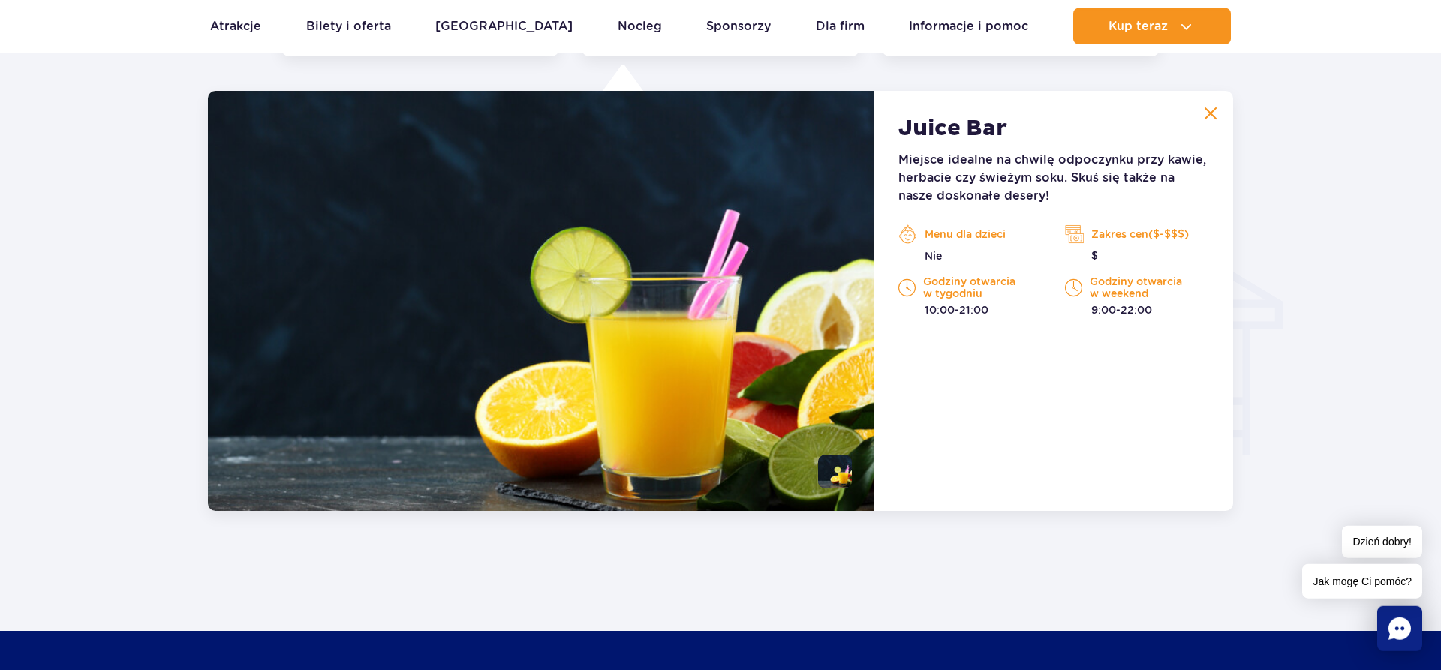
scroll to position [1579, 0]
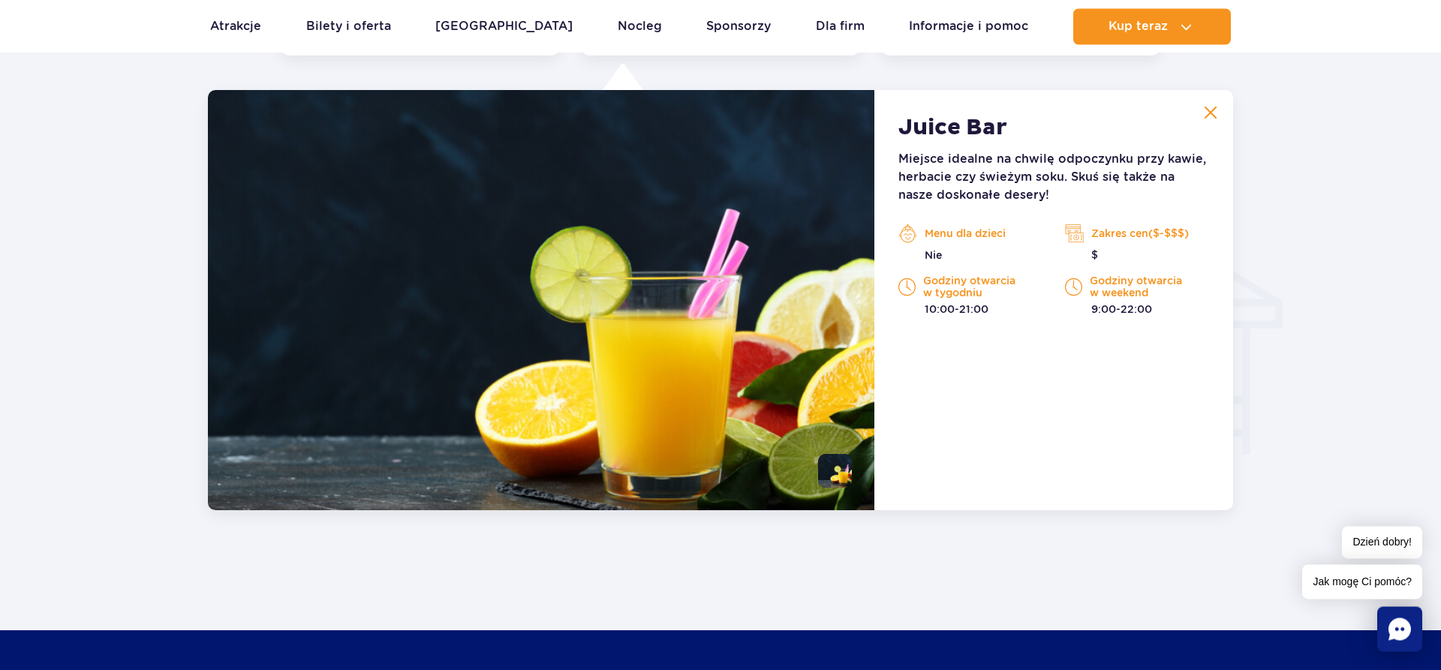
click at [1204, 115] on img at bounding box center [1210, 113] width 14 height 14
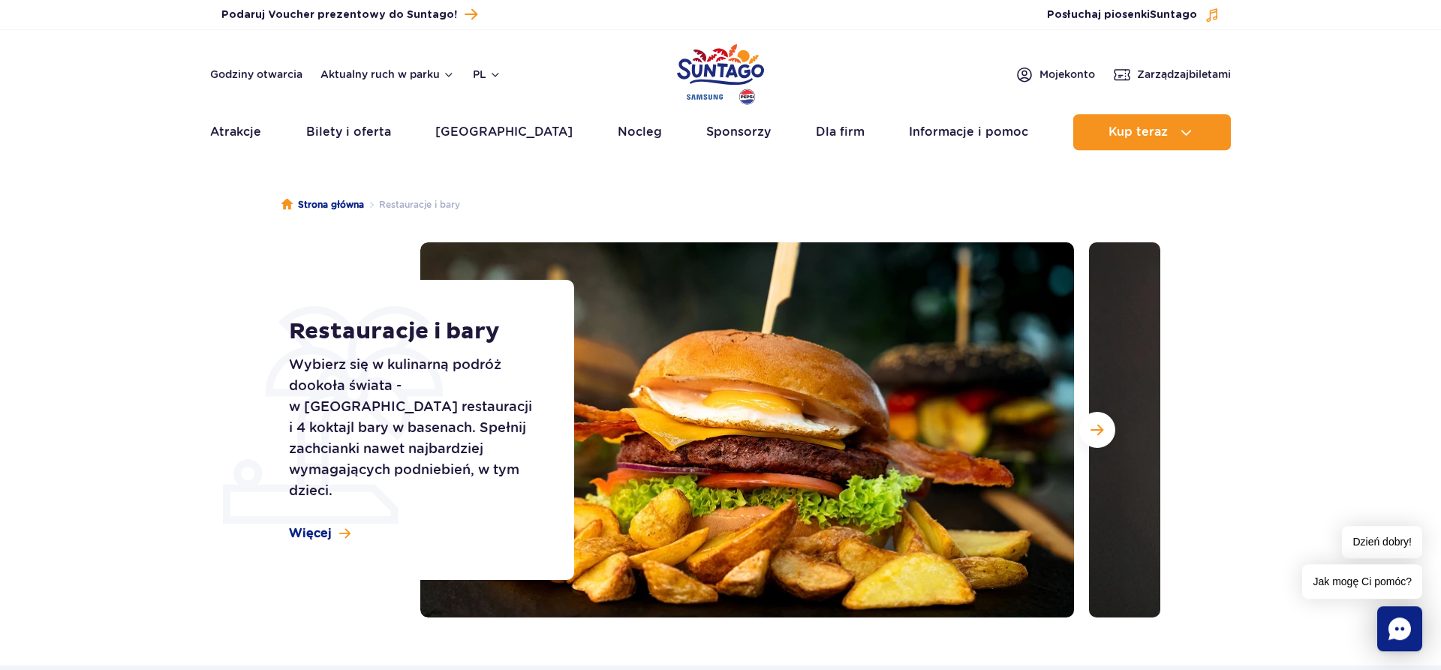
scroll to position [0, 0]
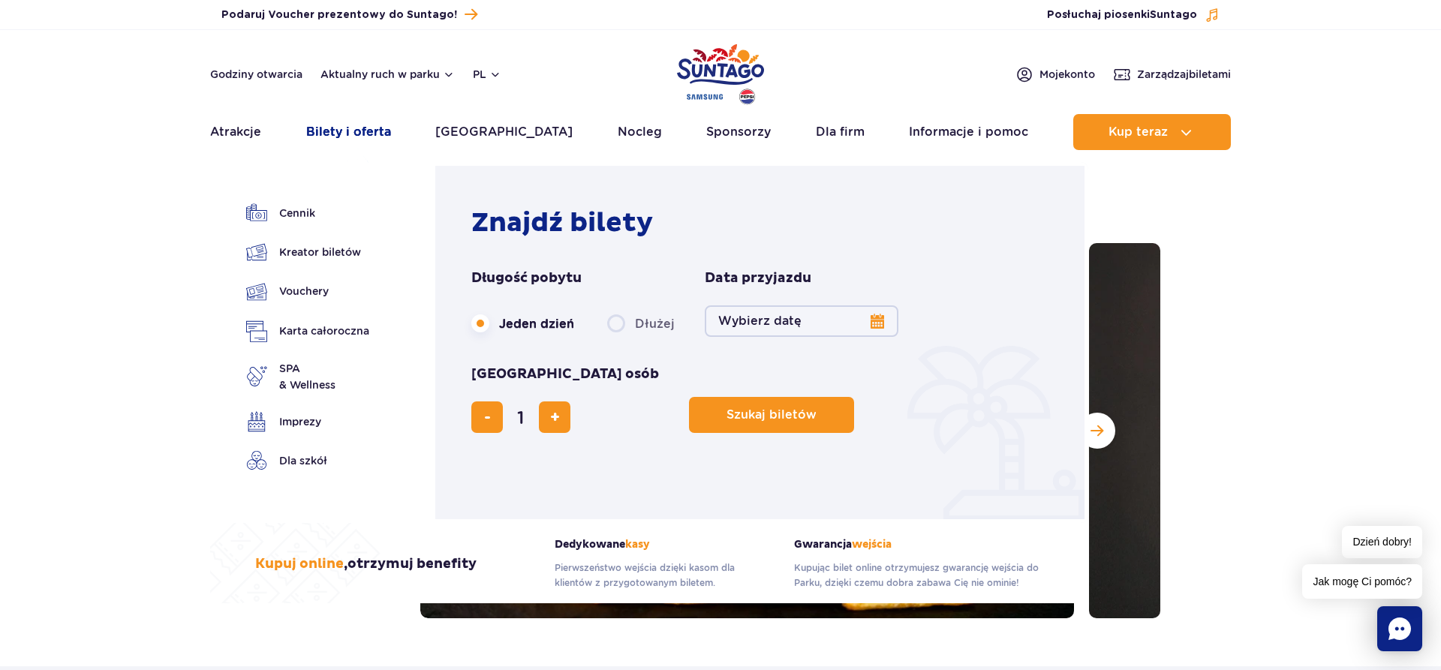
click at [332, 131] on link "Bilety i oferta" at bounding box center [348, 132] width 85 height 36
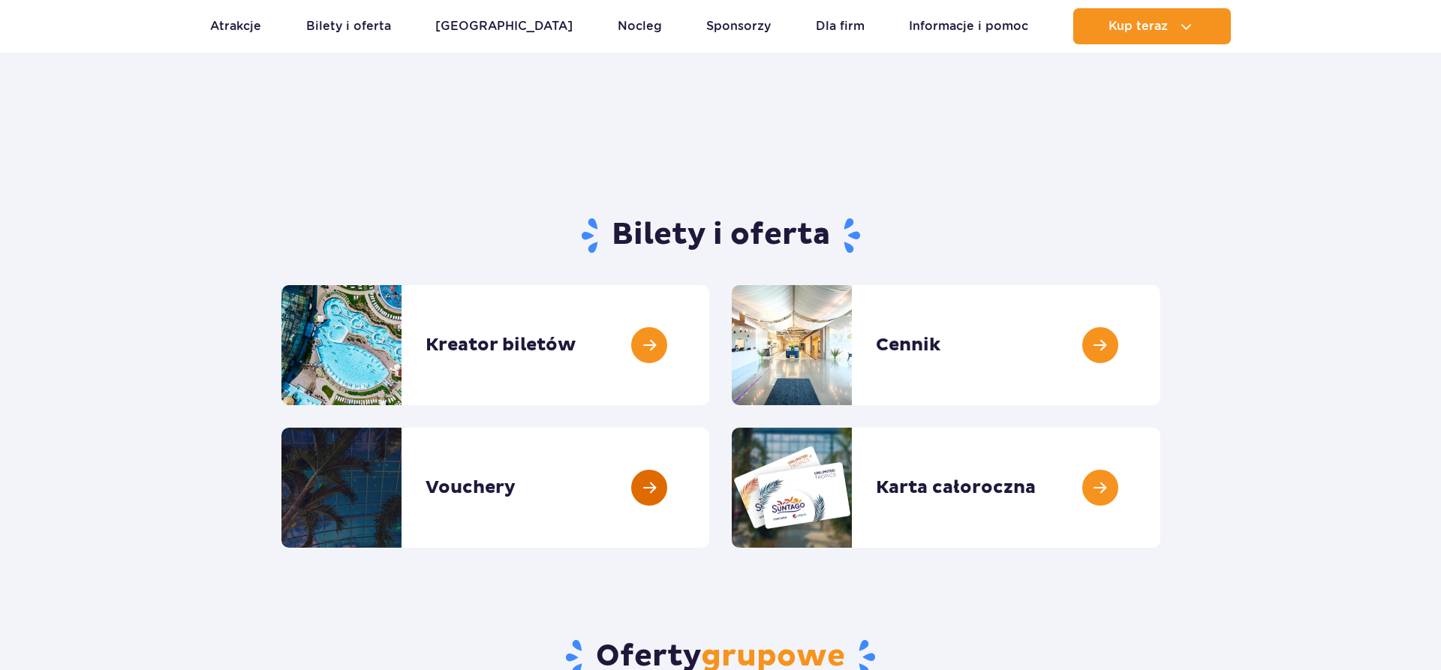
scroll to position [153, 0]
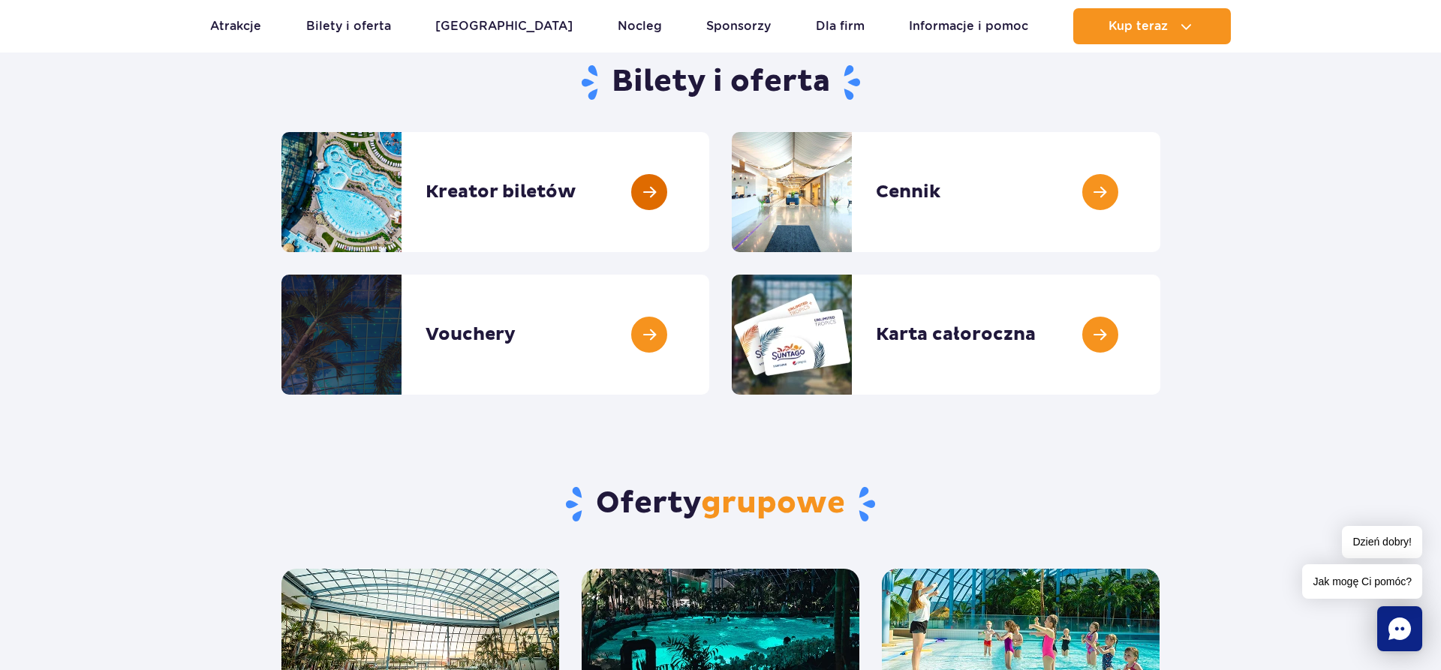
click at [709, 195] on link at bounding box center [709, 192] width 0 height 120
click at [1160, 191] on link at bounding box center [1160, 192] width 0 height 120
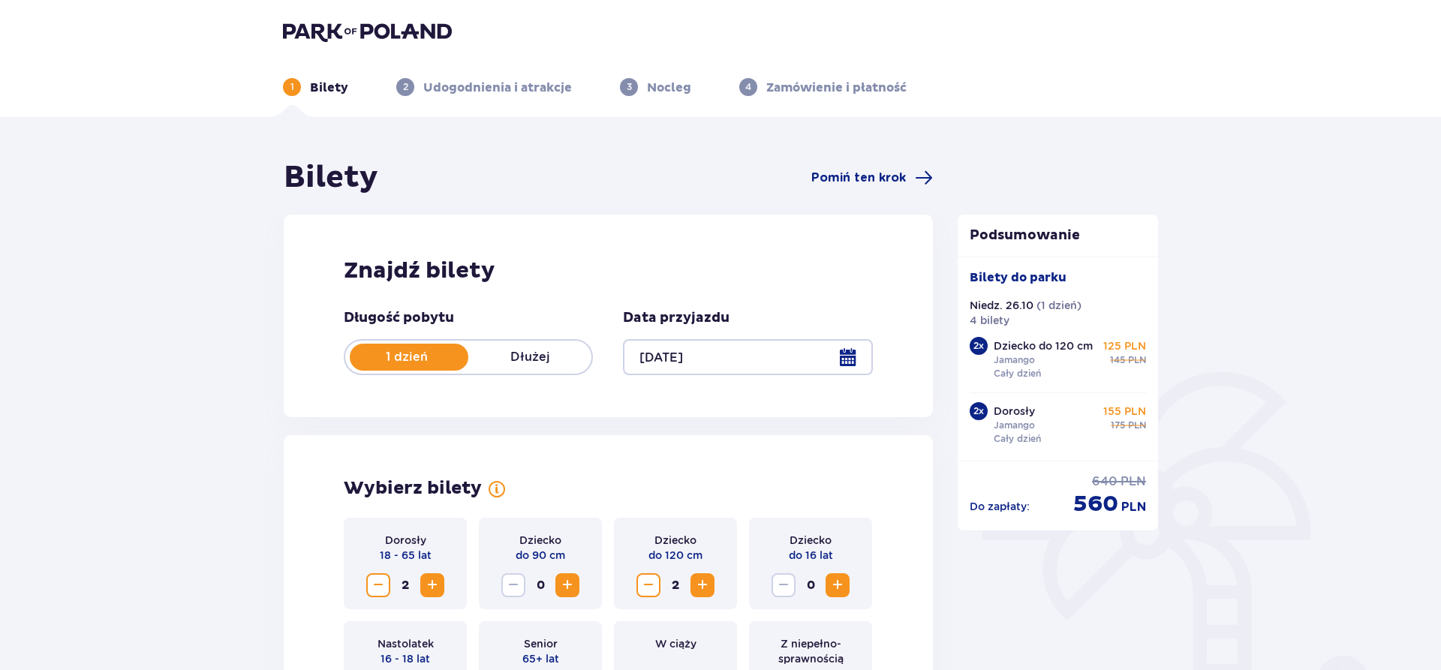
click at [837, 357] on div at bounding box center [747, 357] width 249 height 36
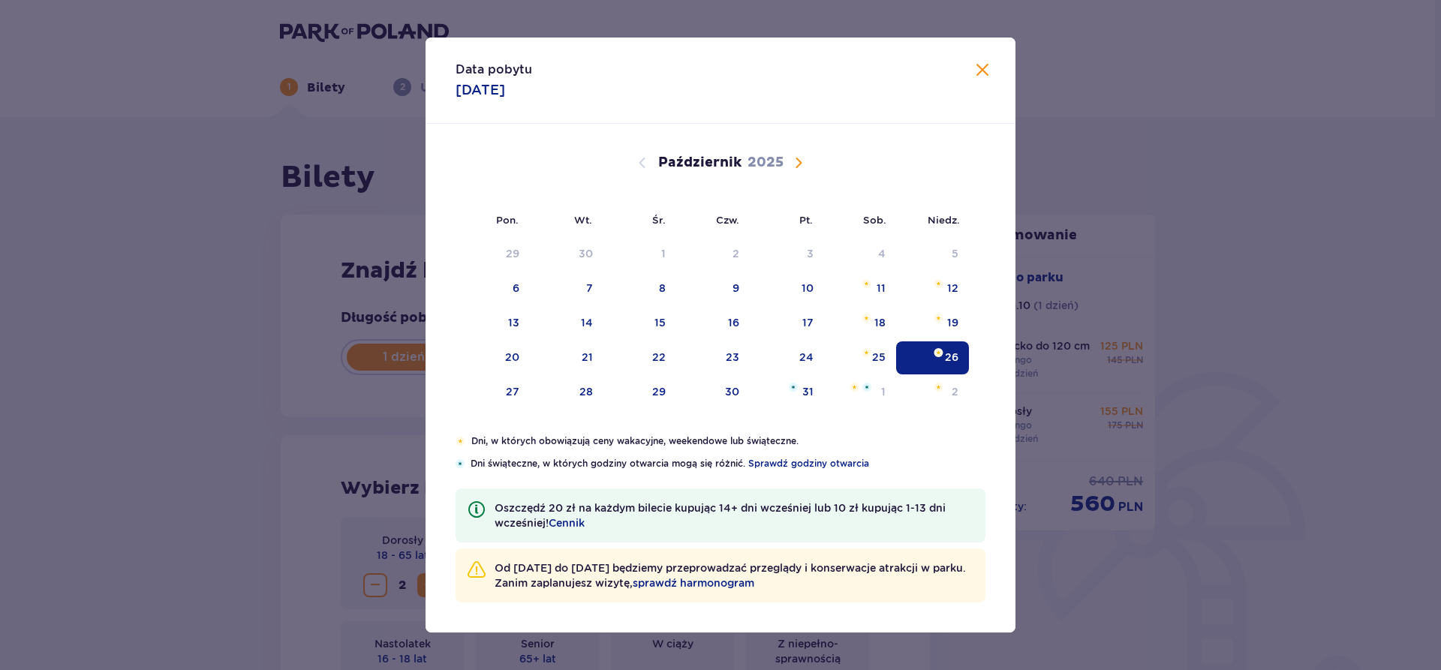
click at [796, 163] on span "Następny miesiąc" at bounding box center [798, 163] width 18 height 18
click at [883, 353] on div "22" at bounding box center [877, 357] width 14 height 15
type input "[DATE]"
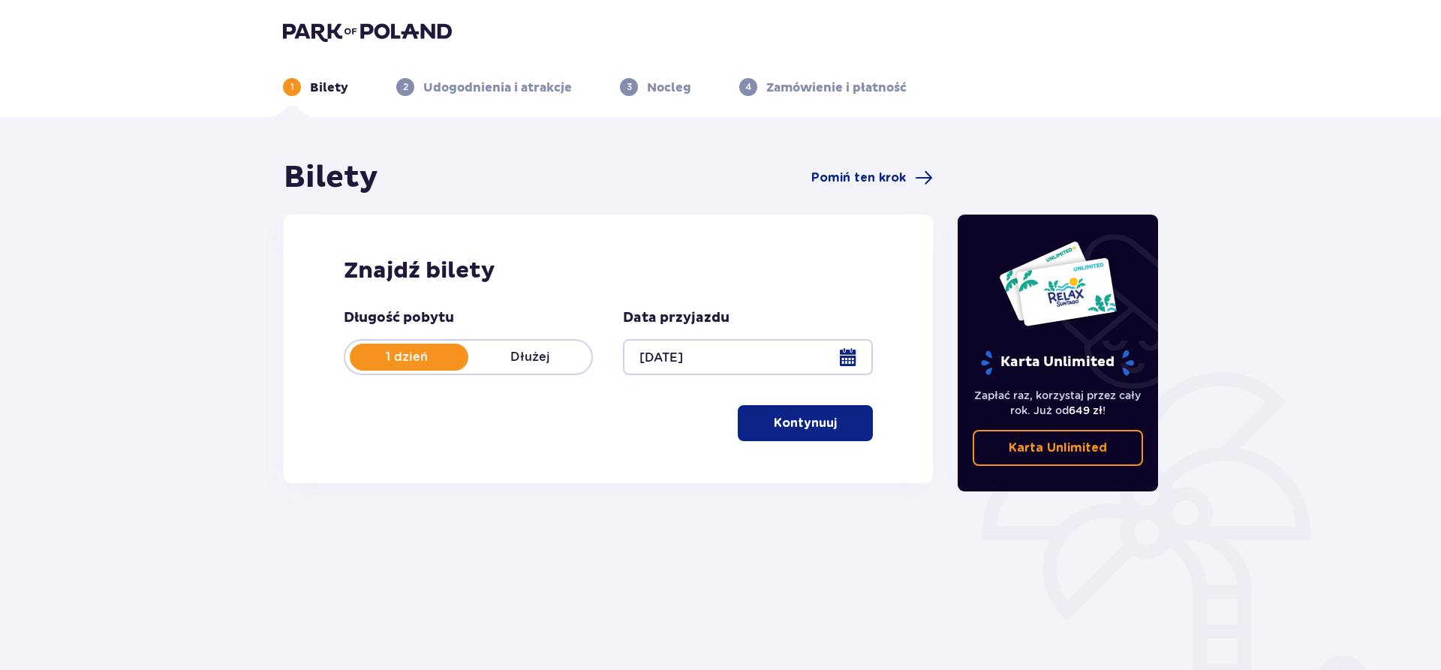
click at [786, 425] on p "Kontynuuj" at bounding box center [805, 423] width 63 height 17
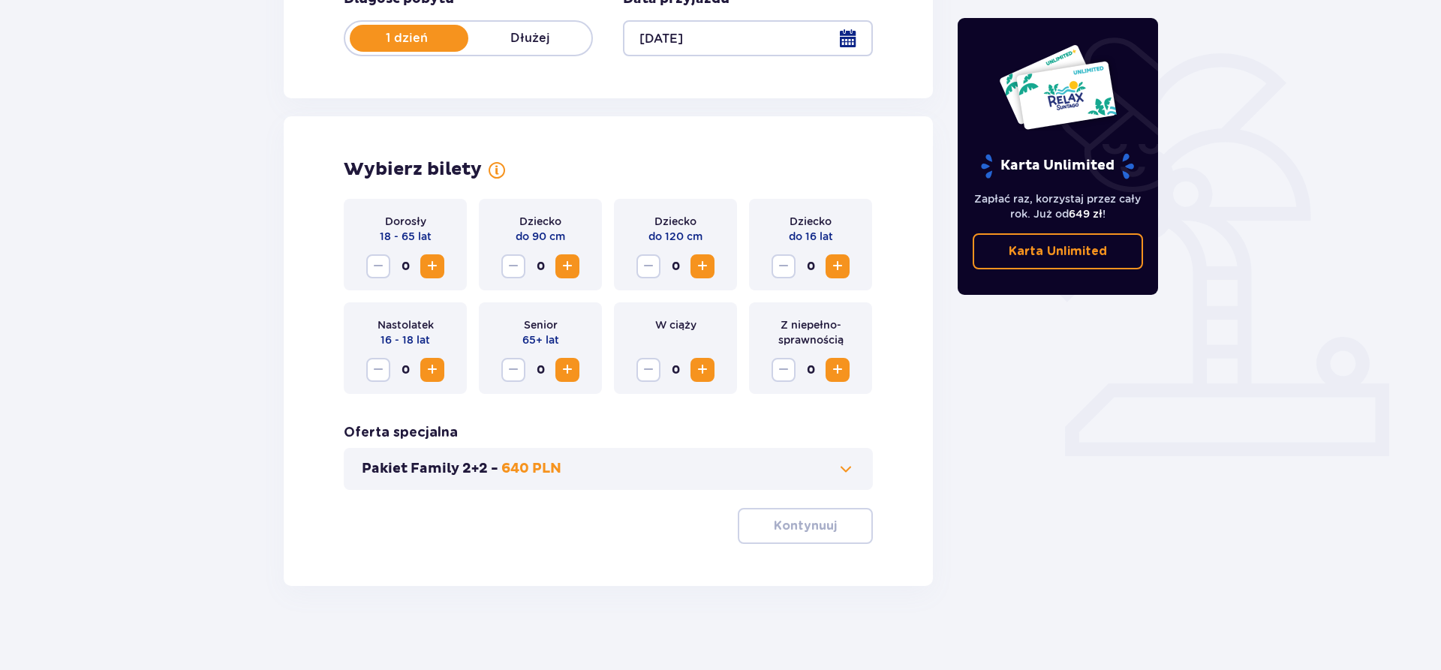
scroll to position [325, 0]
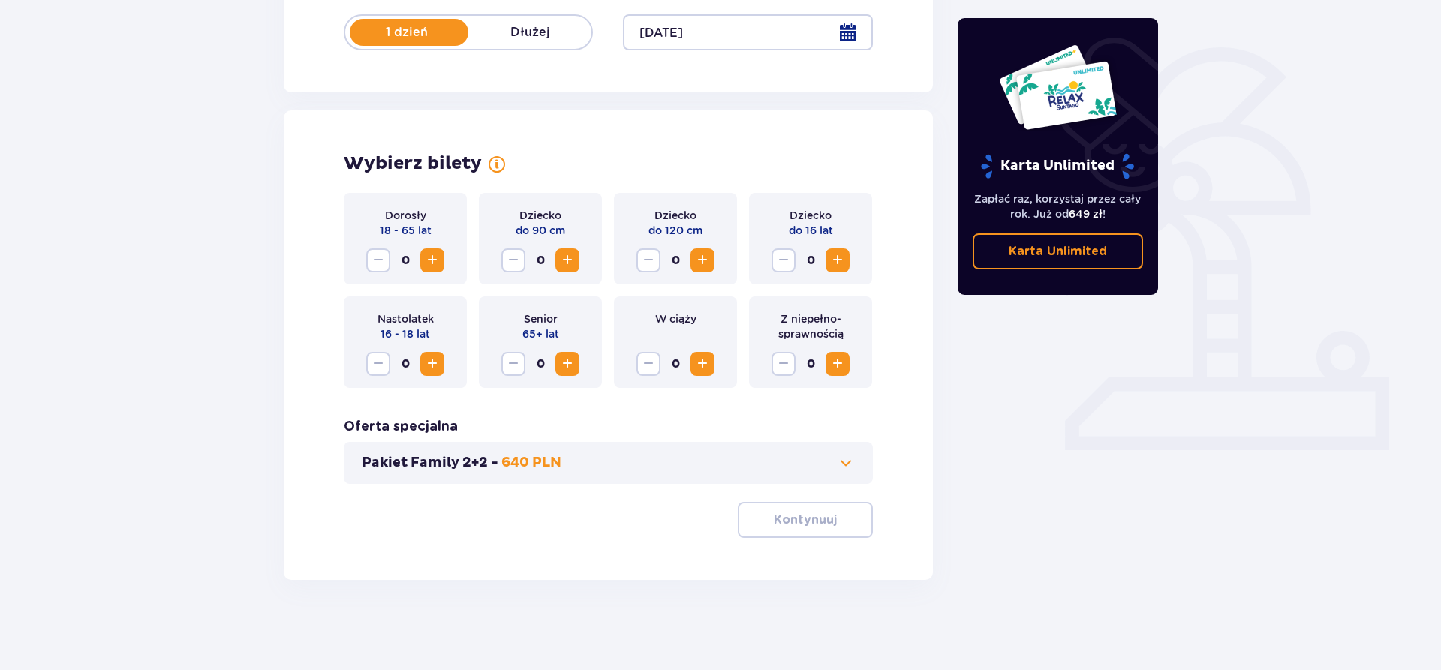
click at [434, 259] on span "Zwiększ" at bounding box center [432, 260] width 18 height 18
click at [784, 519] on p "Kontynuuj" at bounding box center [805, 520] width 63 height 17
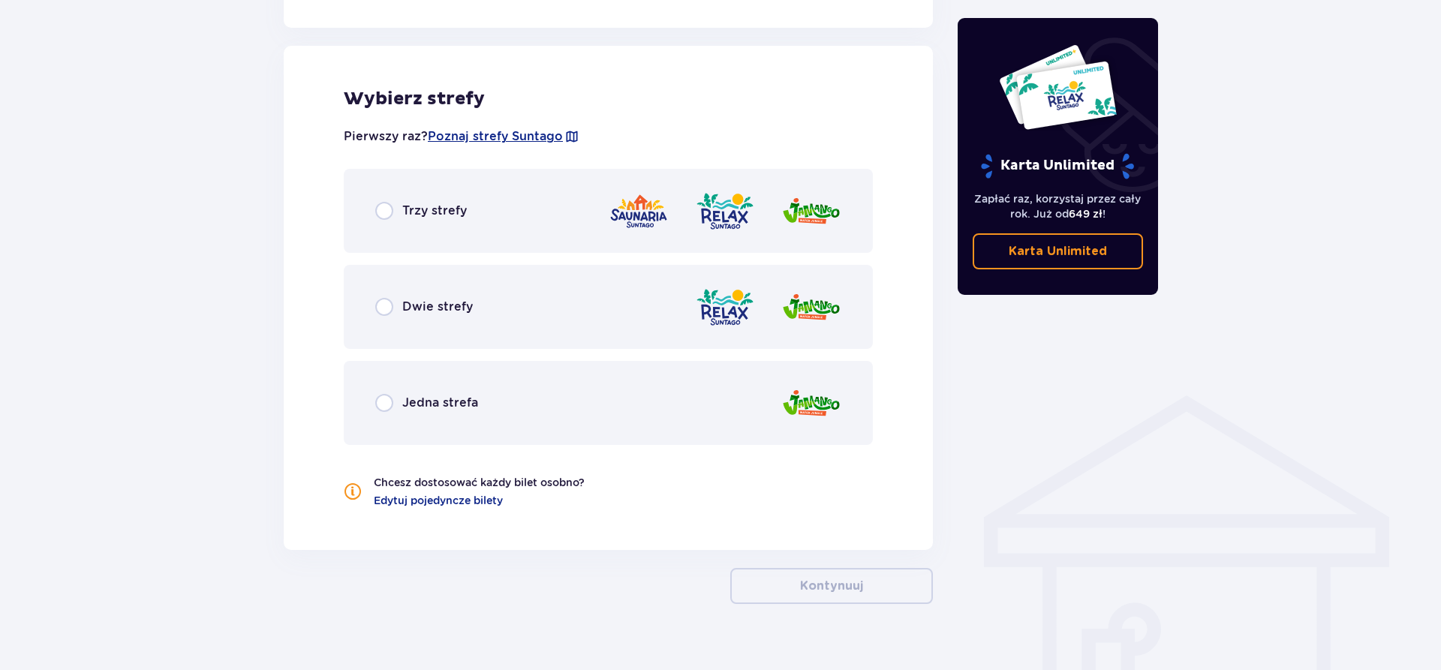
scroll to position [833, 0]
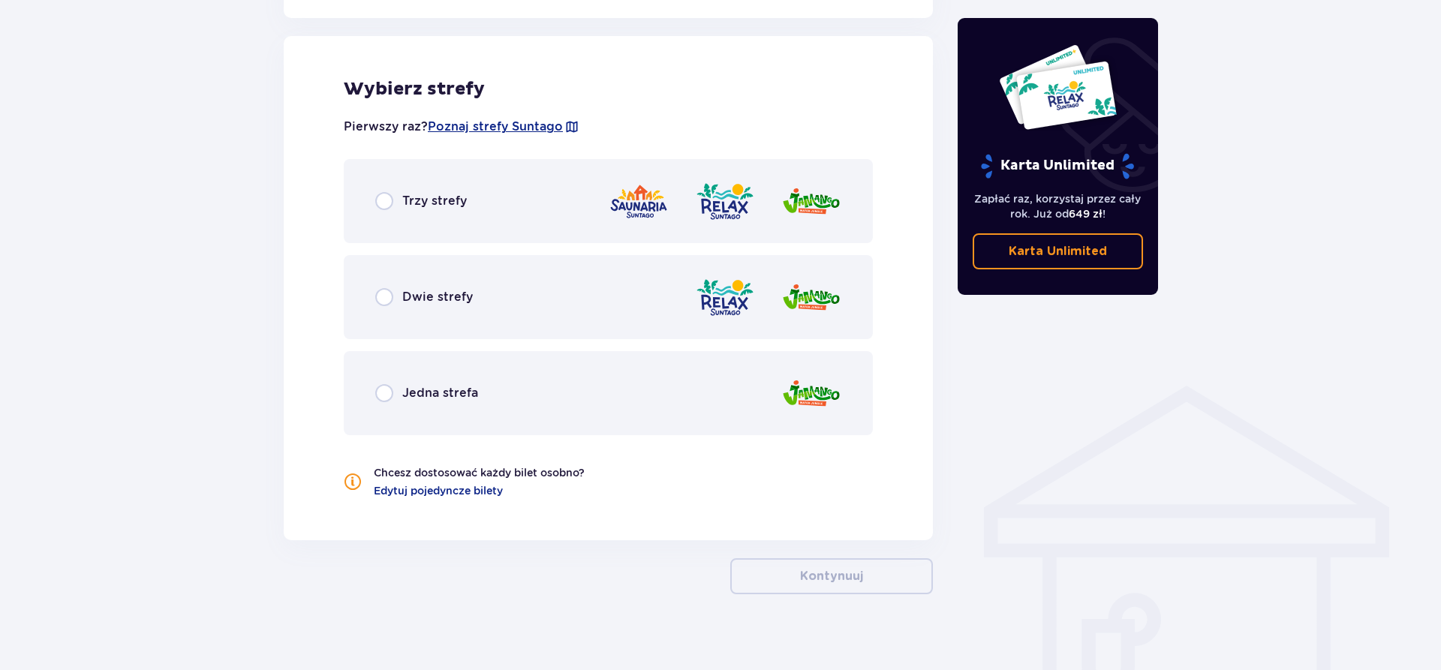
click at [381, 203] on input "radio" at bounding box center [384, 201] width 18 height 18
radio input "true"
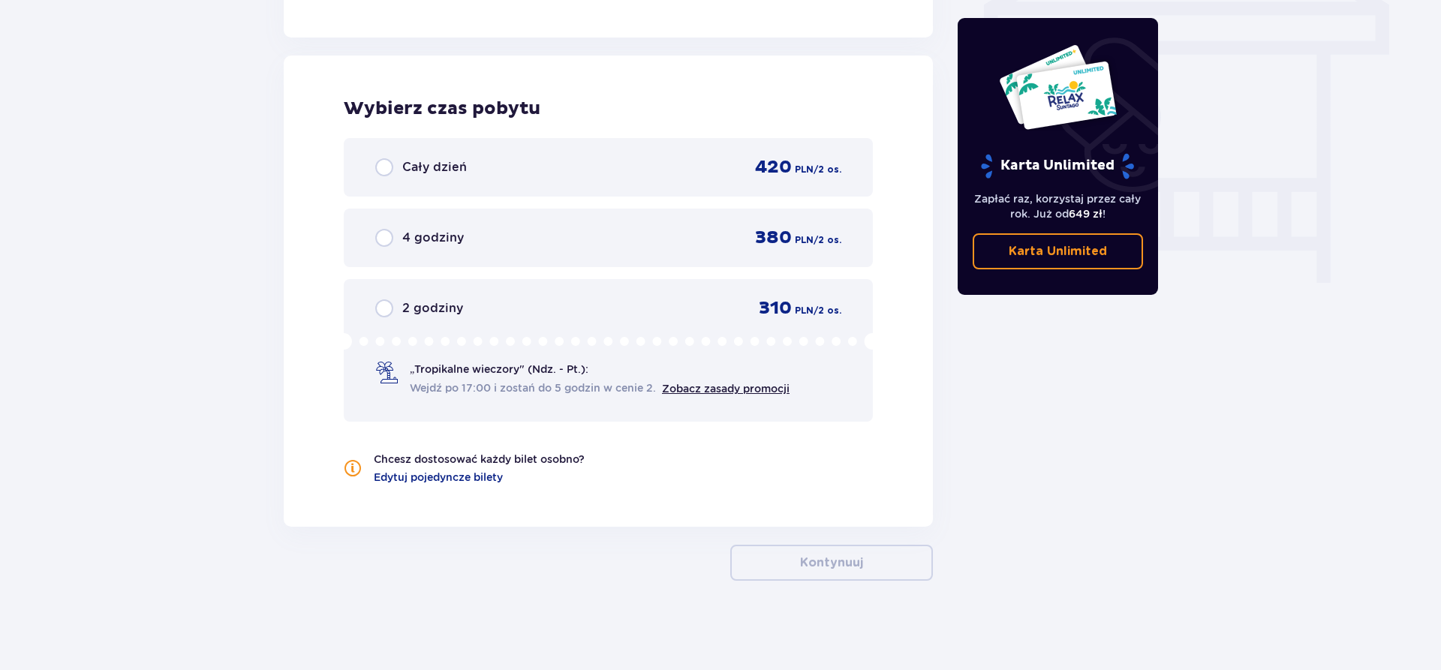
scroll to position [1336, 0]
click at [383, 167] on input "radio" at bounding box center [384, 167] width 18 height 18
radio input "true"
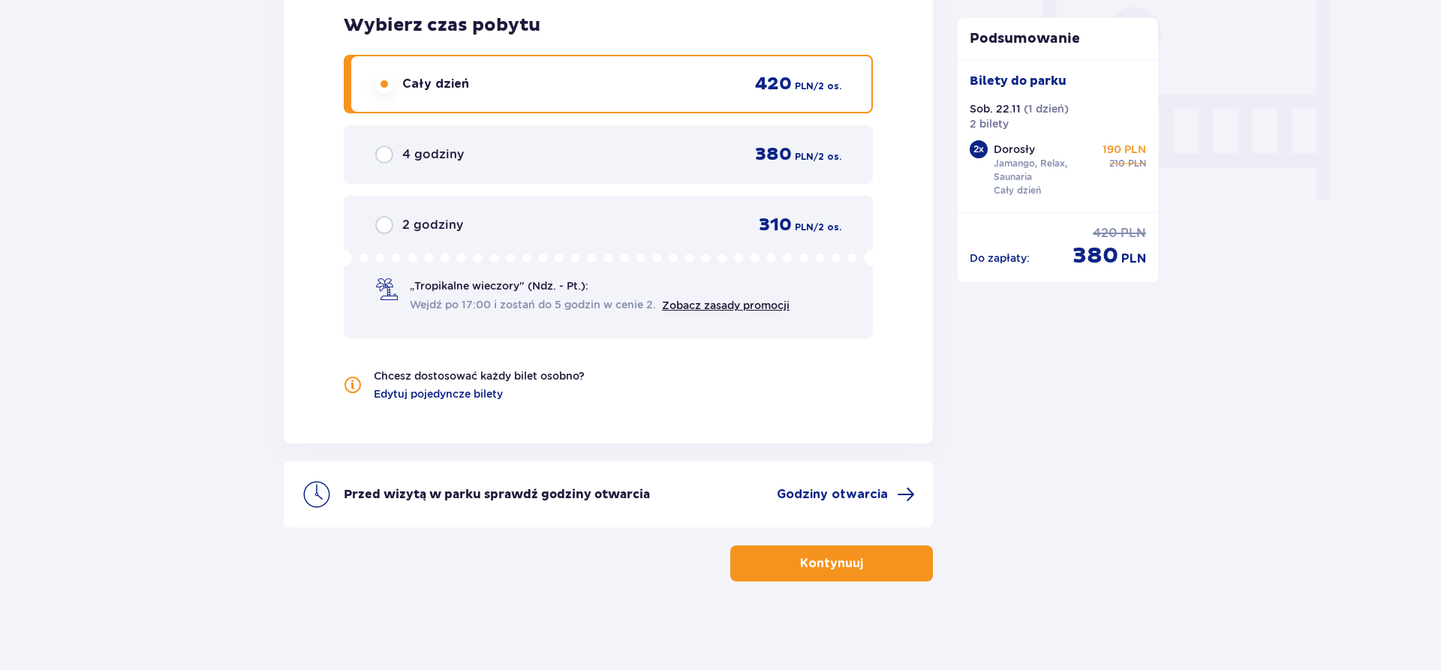
scroll to position [1420, 0]
click at [797, 493] on span "Godziny otwarcia" at bounding box center [832, 493] width 111 height 17
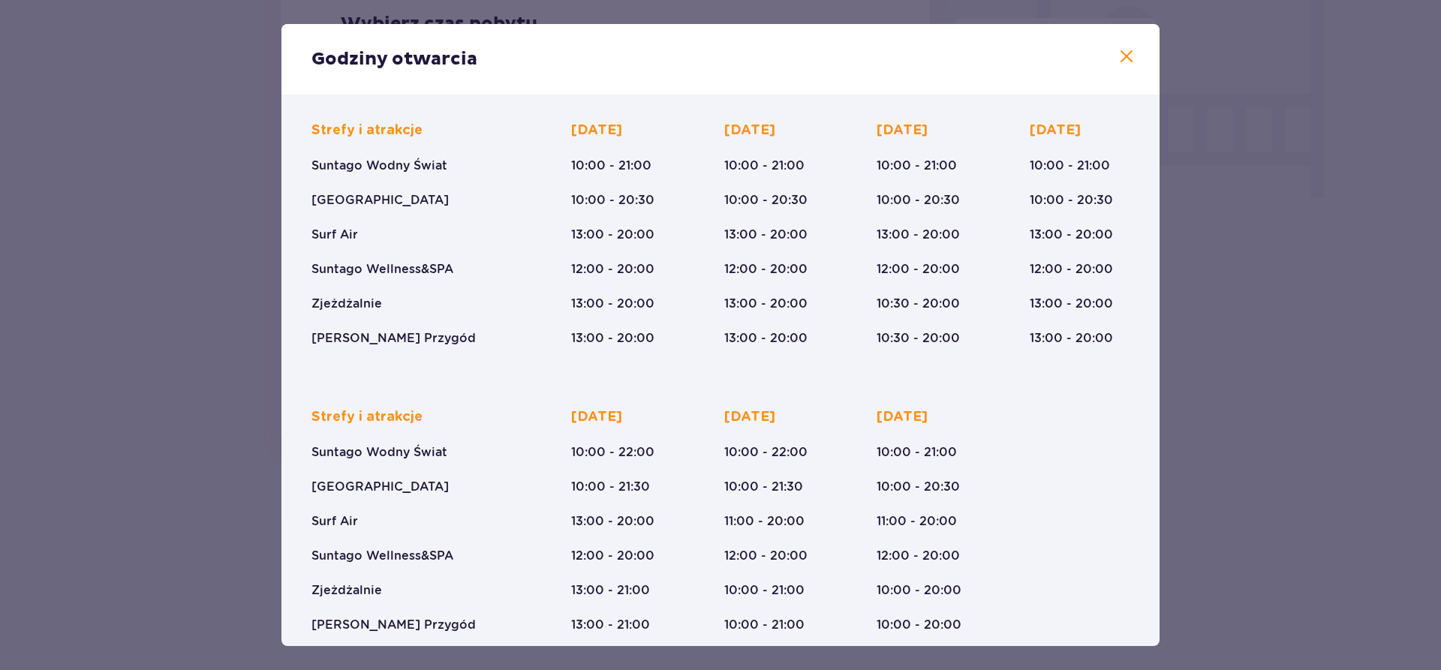
scroll to position [124, 0]
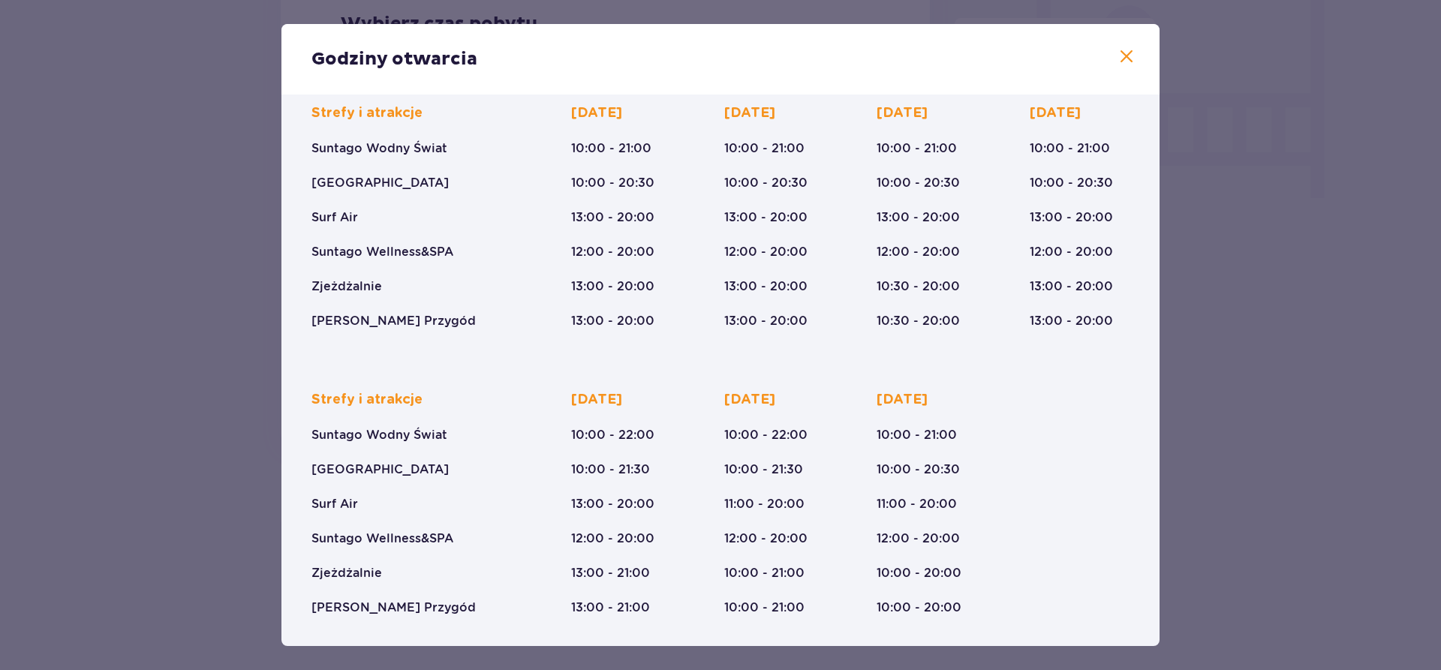
click at [1128, 60] on span at bounding box center [1126, 57] width 18 height 18
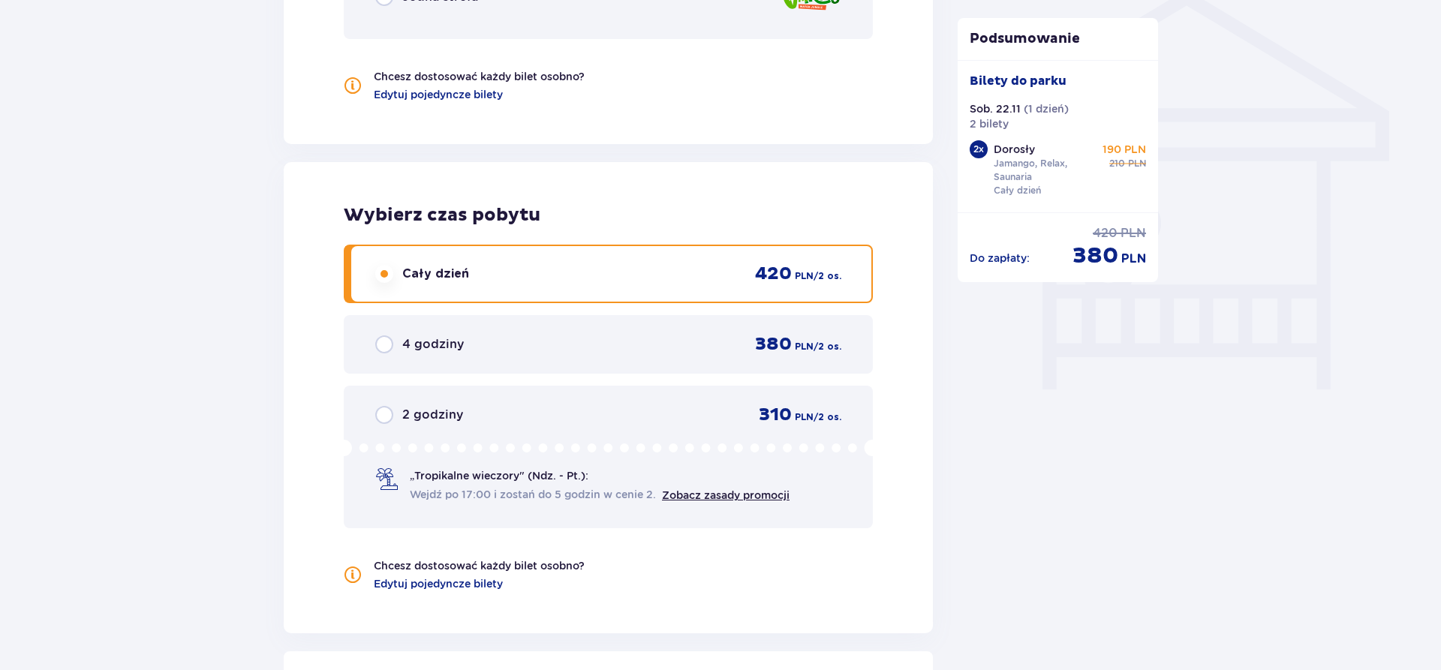
scroll to position [1191, 0]
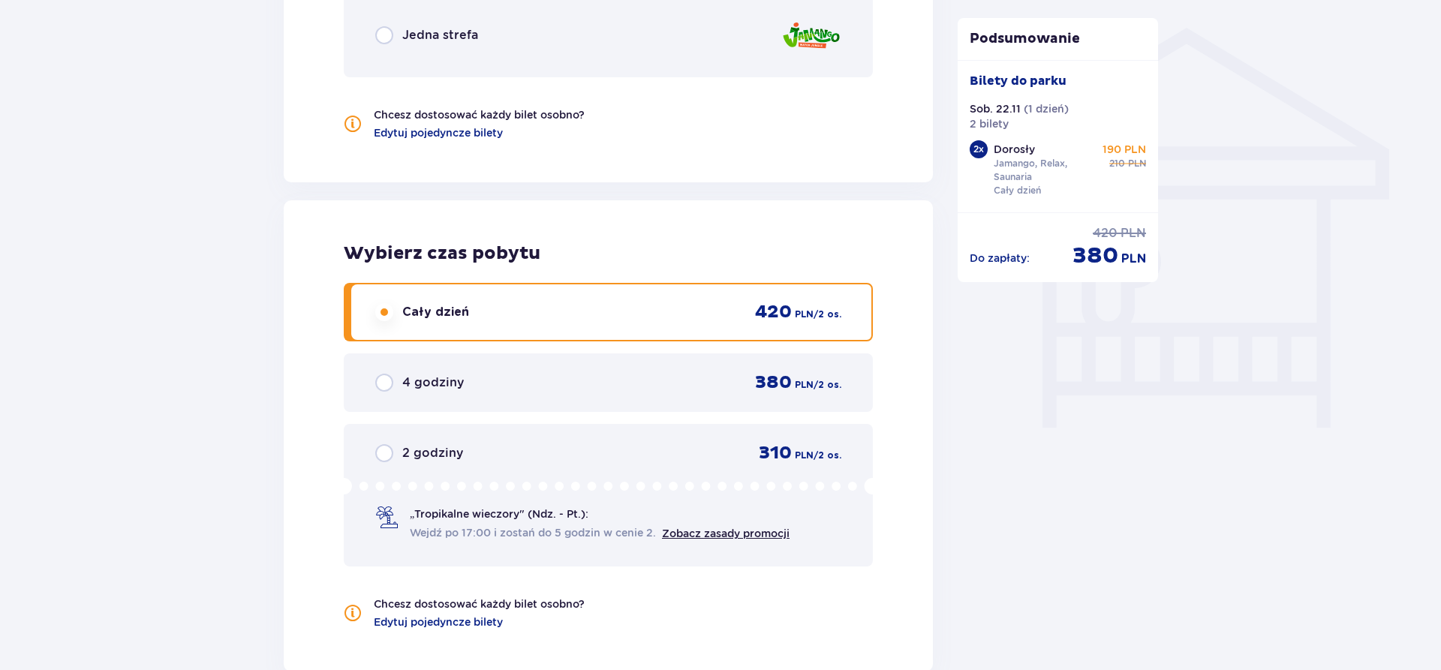
click at [422, 380] on span "4 godziny" at bounding box center [433, 382] width 62 height 17
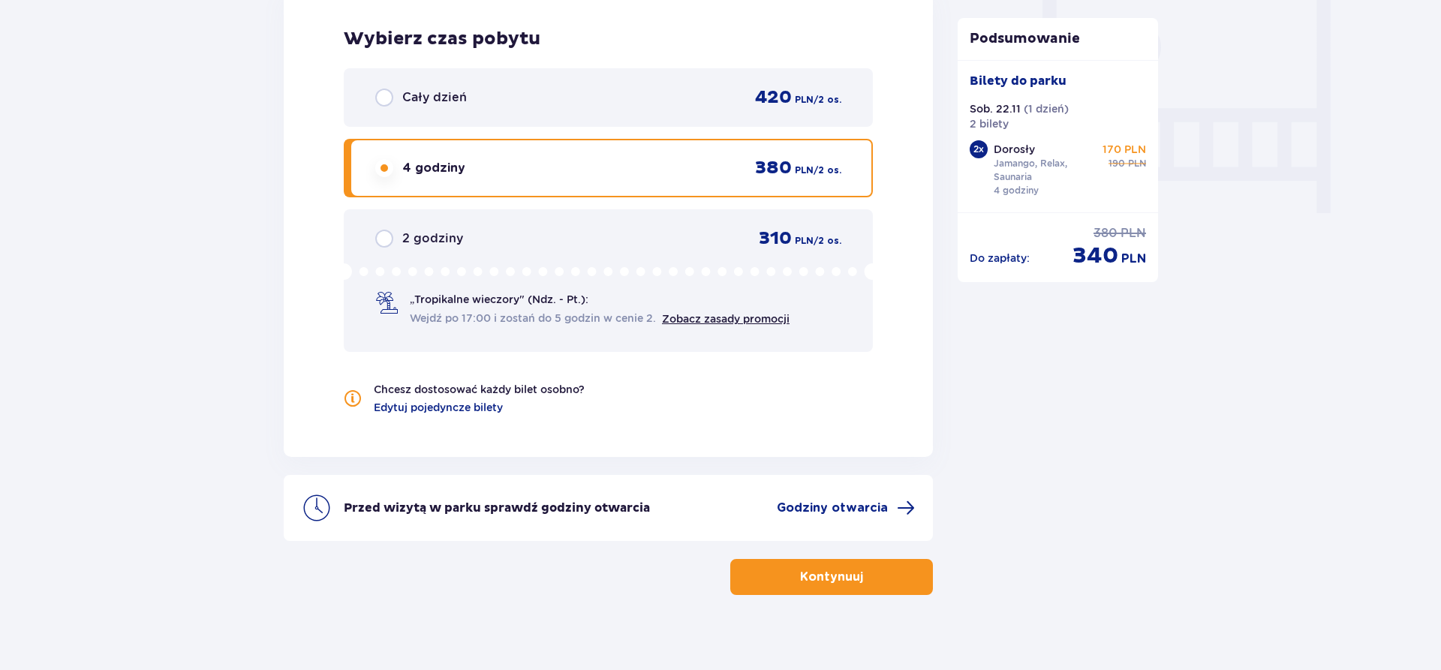
scroll to position [1420, 0]
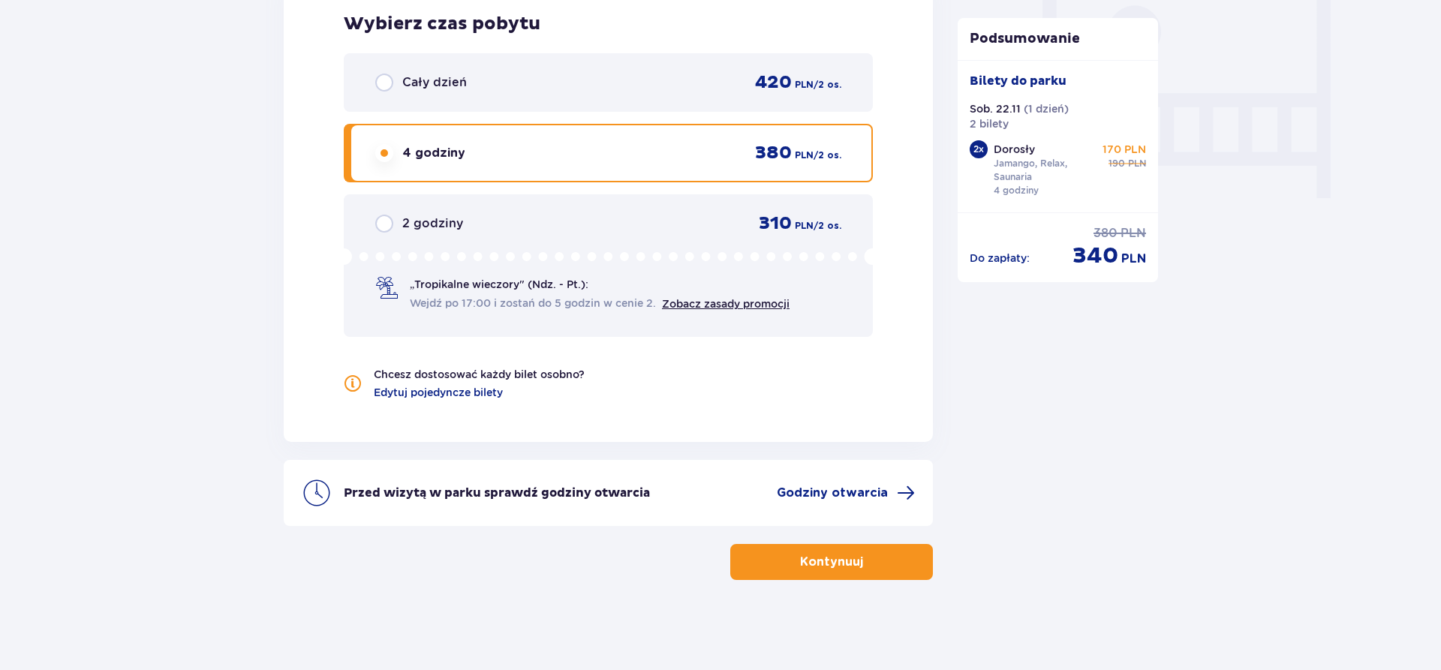
click at [437, 74] on div "Cały dzień" at bounding box center [421, 83] width 92 height 18
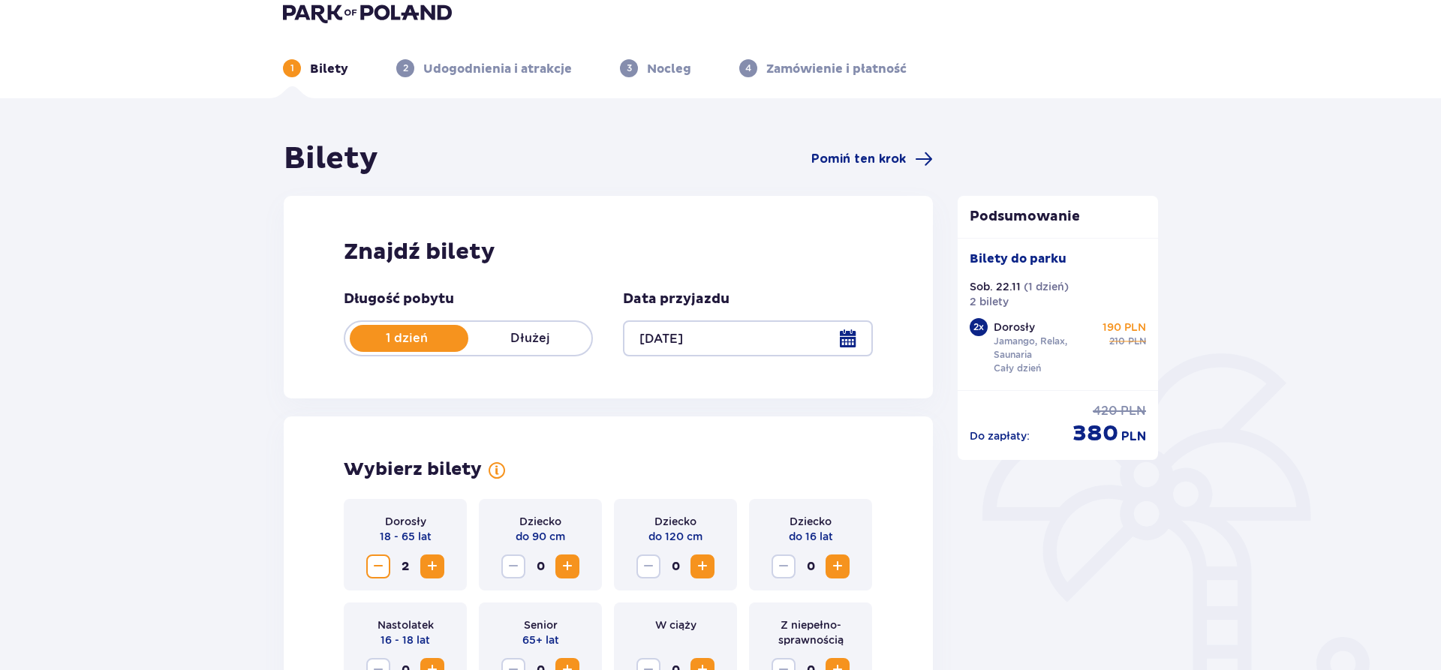
scroll to position [0, 0]
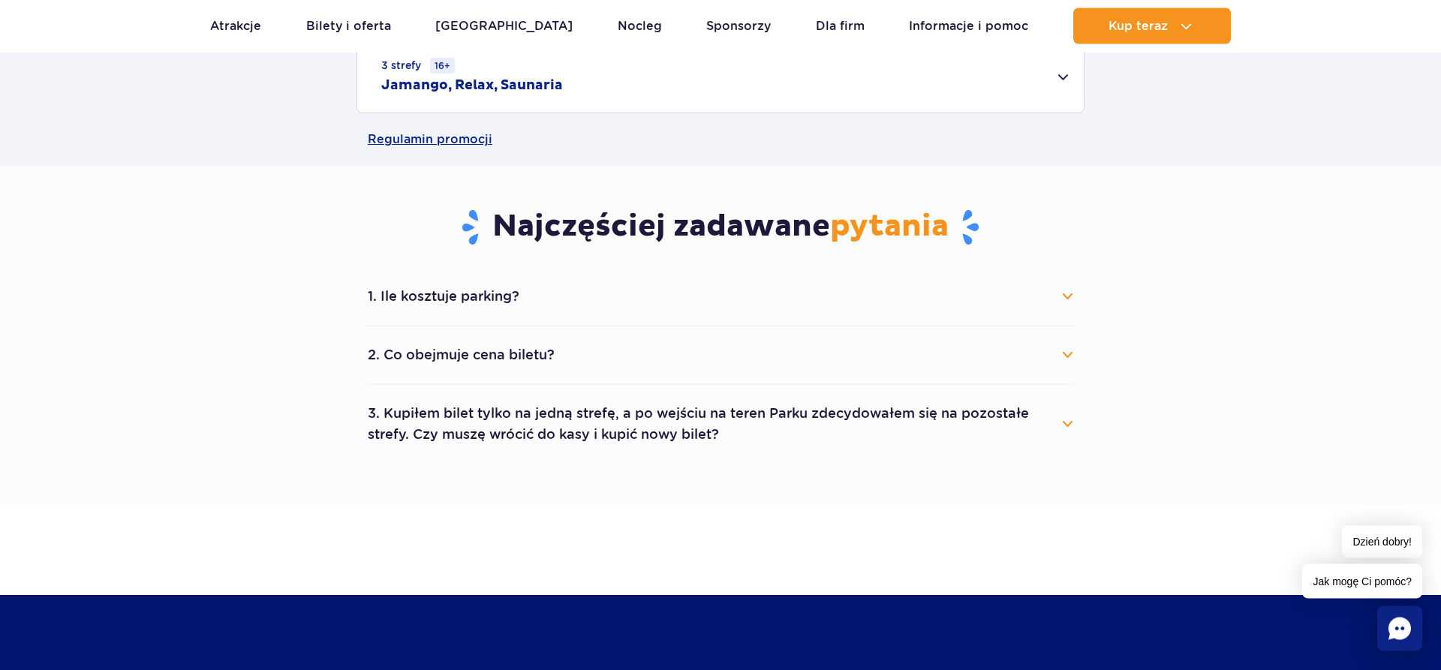
scroll to position [689, 0]
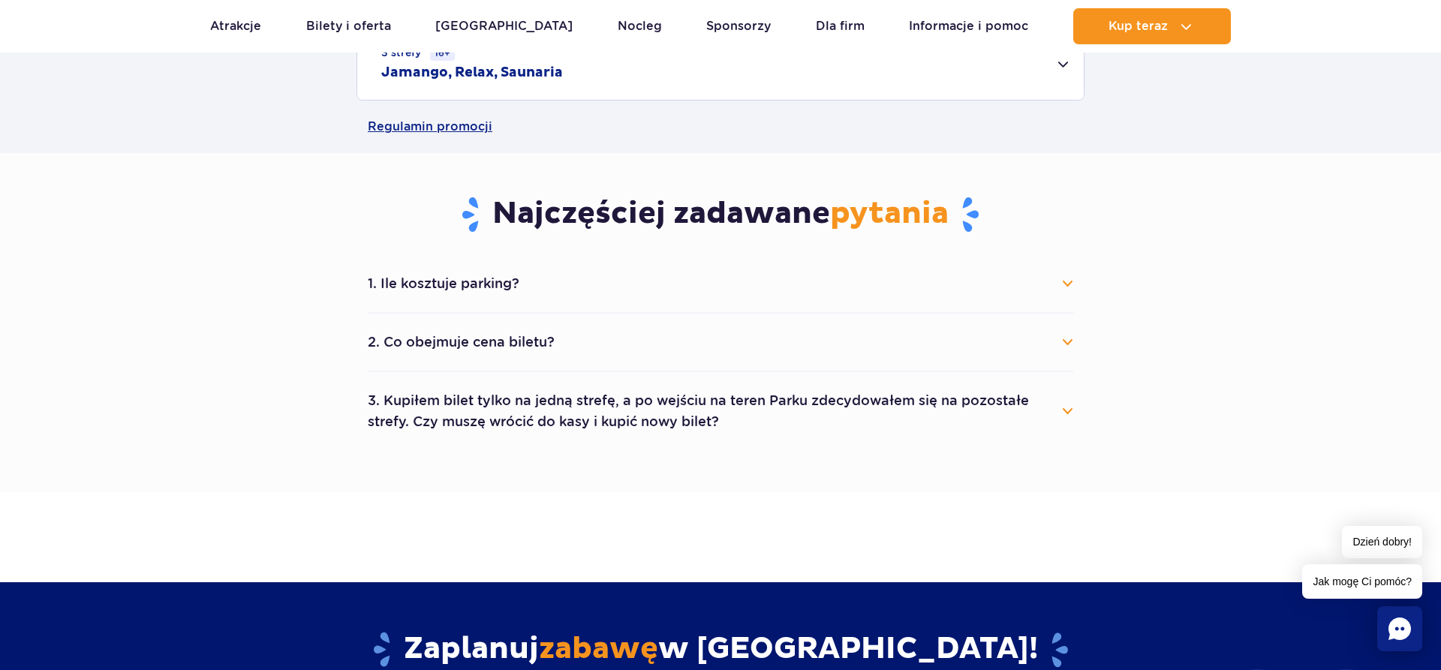
click at [551, 285] on button "1. Ile kosztuje parking?" at bounding box center [720, 283] width 705 height 33
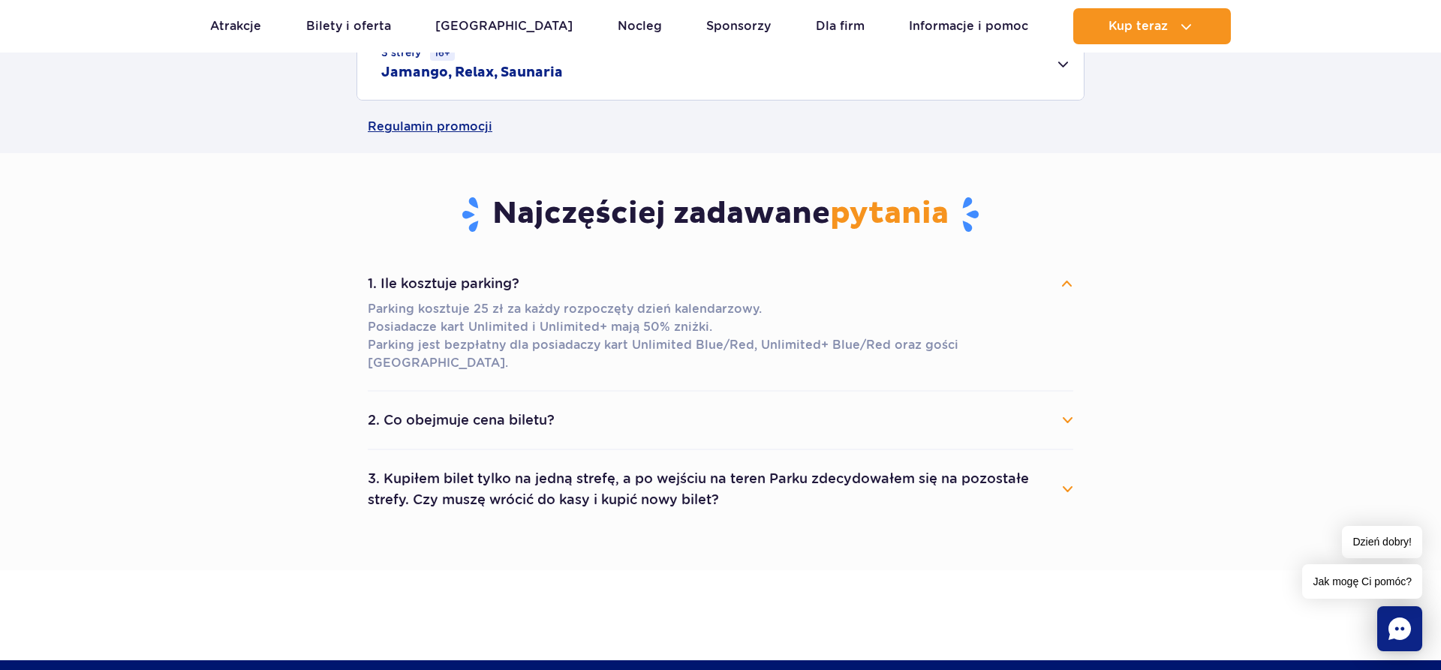
click at [490, 404] on button "2. Co obejmuje cena biletu?" at bounding box center [720, 420] width 705 height 33
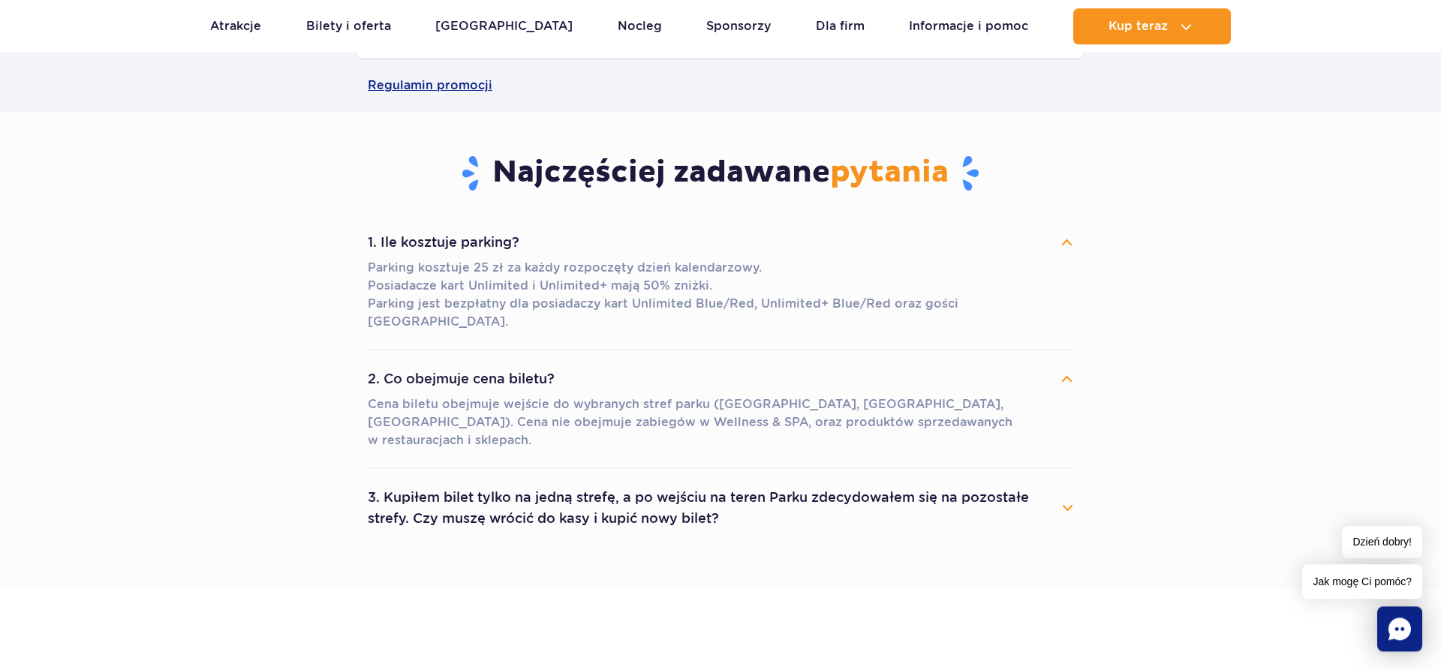
scroll to position [765, 0]
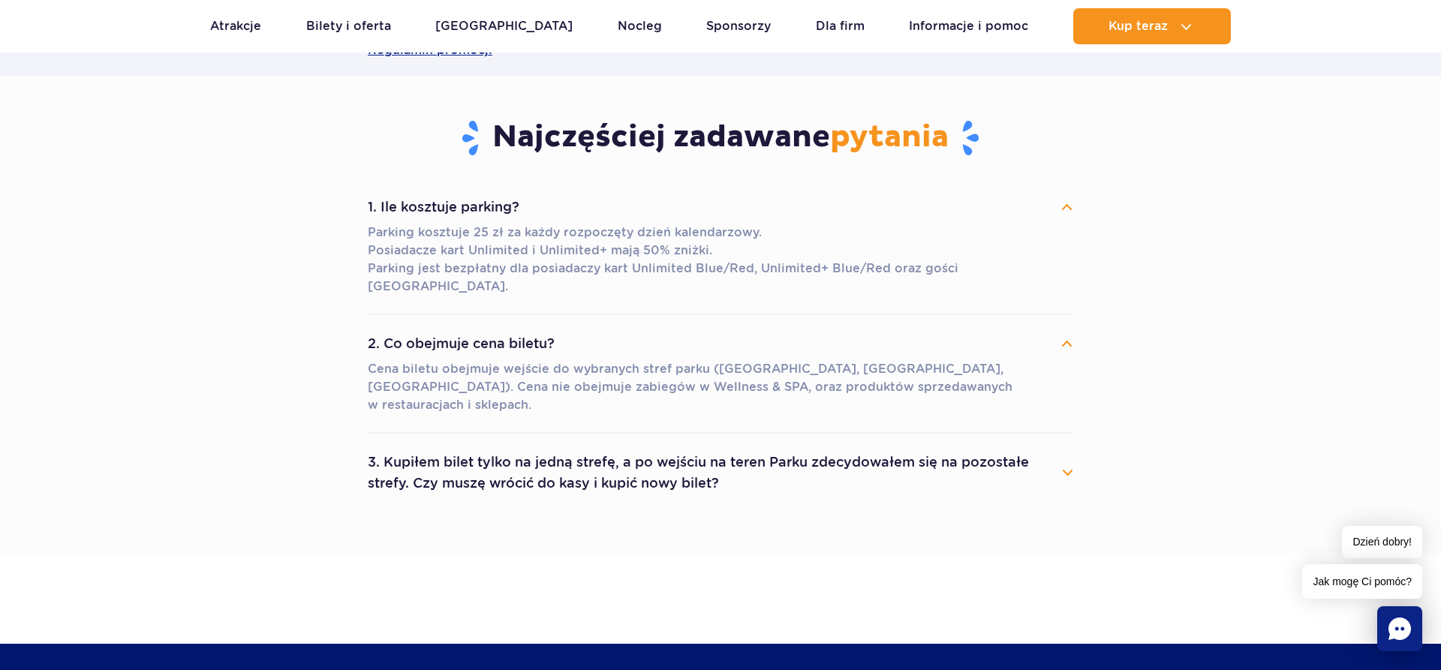
click at [735, 452] on button "3. Kupiłem bilet tylko na jedną strefę, a po wejściu na teren Parku zdecydowałe…" at bounding box center [720, 473] width 705 height 54
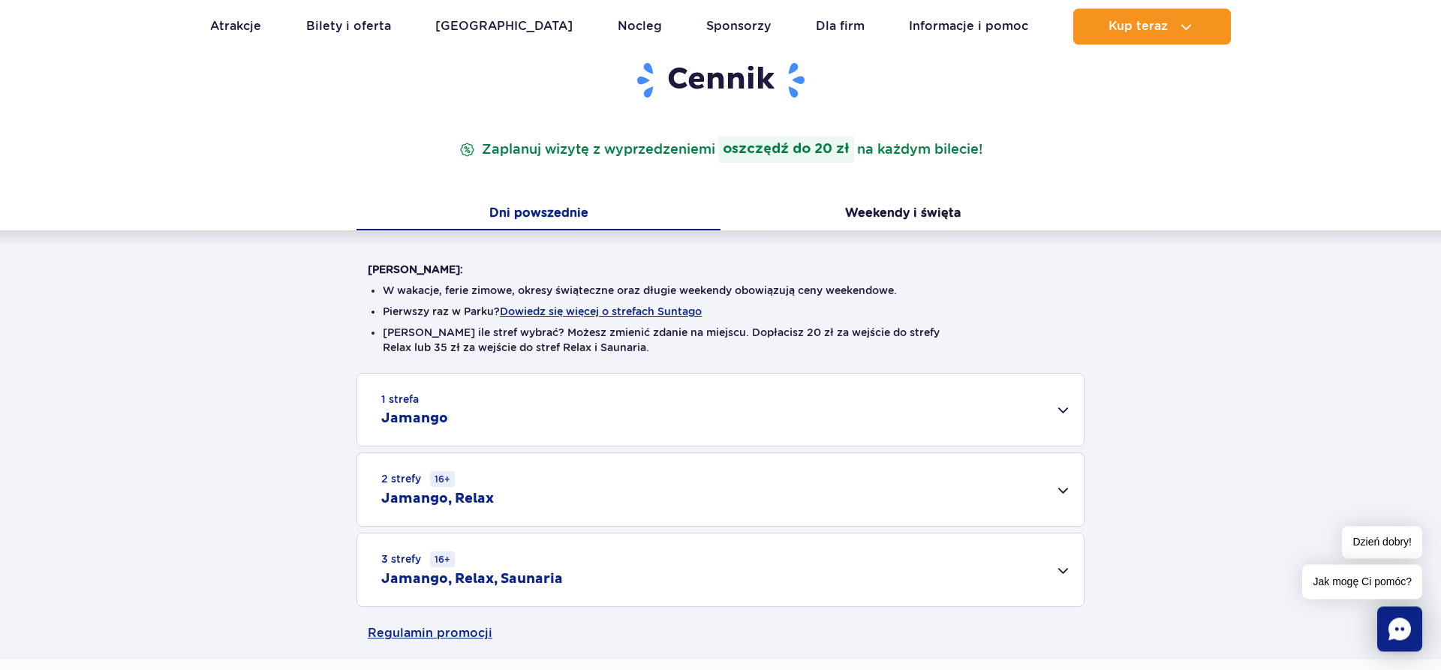
scroll to position [153, 0]
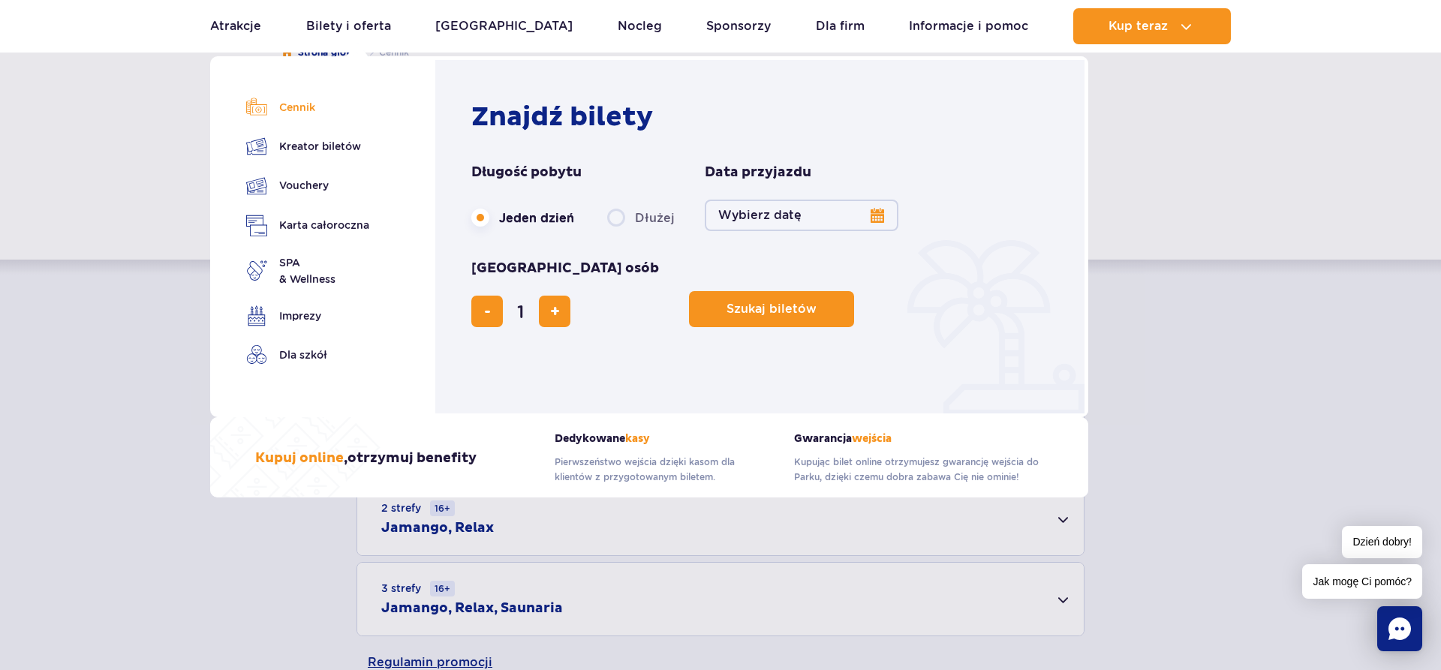
click at [300, 112] on link "Cennik" at bounding box center [307, 107] width 123 height 21
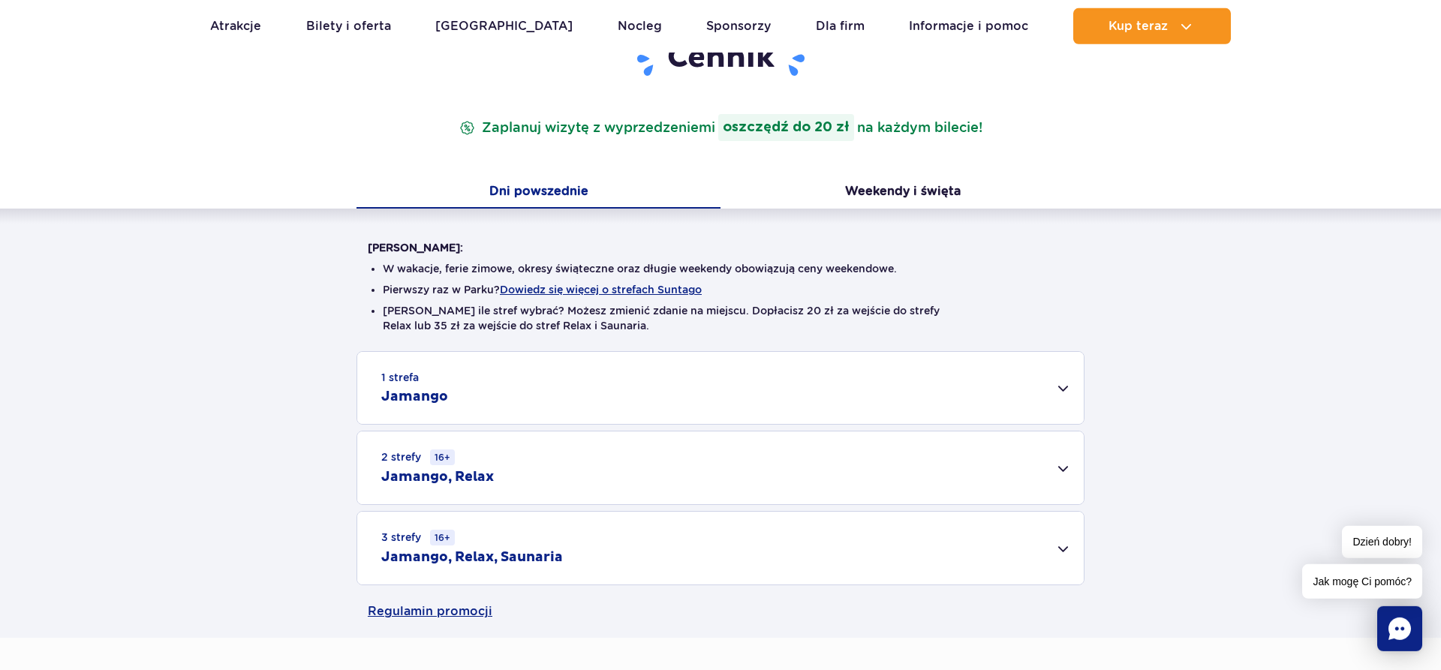
scroll to position [306, 0]
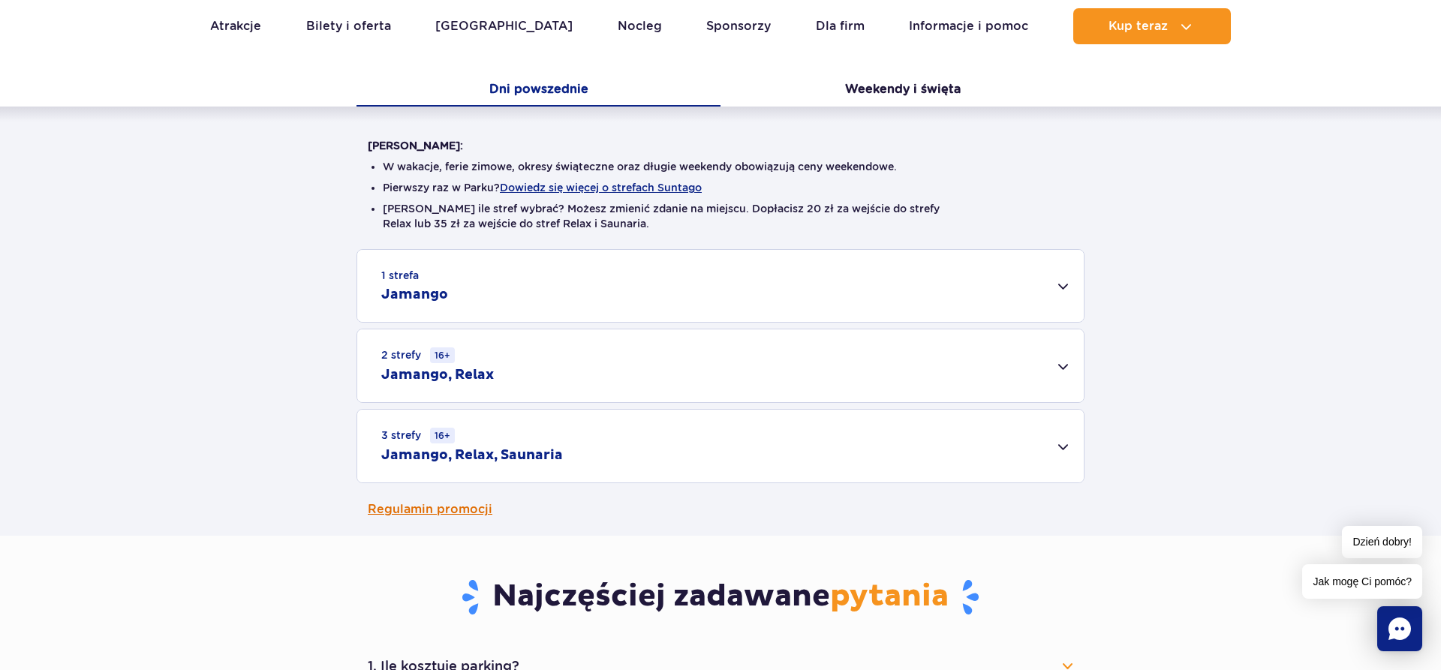
click at [425, 514] on link "Regulamin promocji" at bounding box center [720, 509] width 705 height 53
